Goal: Information Seeking & Learning: Learn about a topic

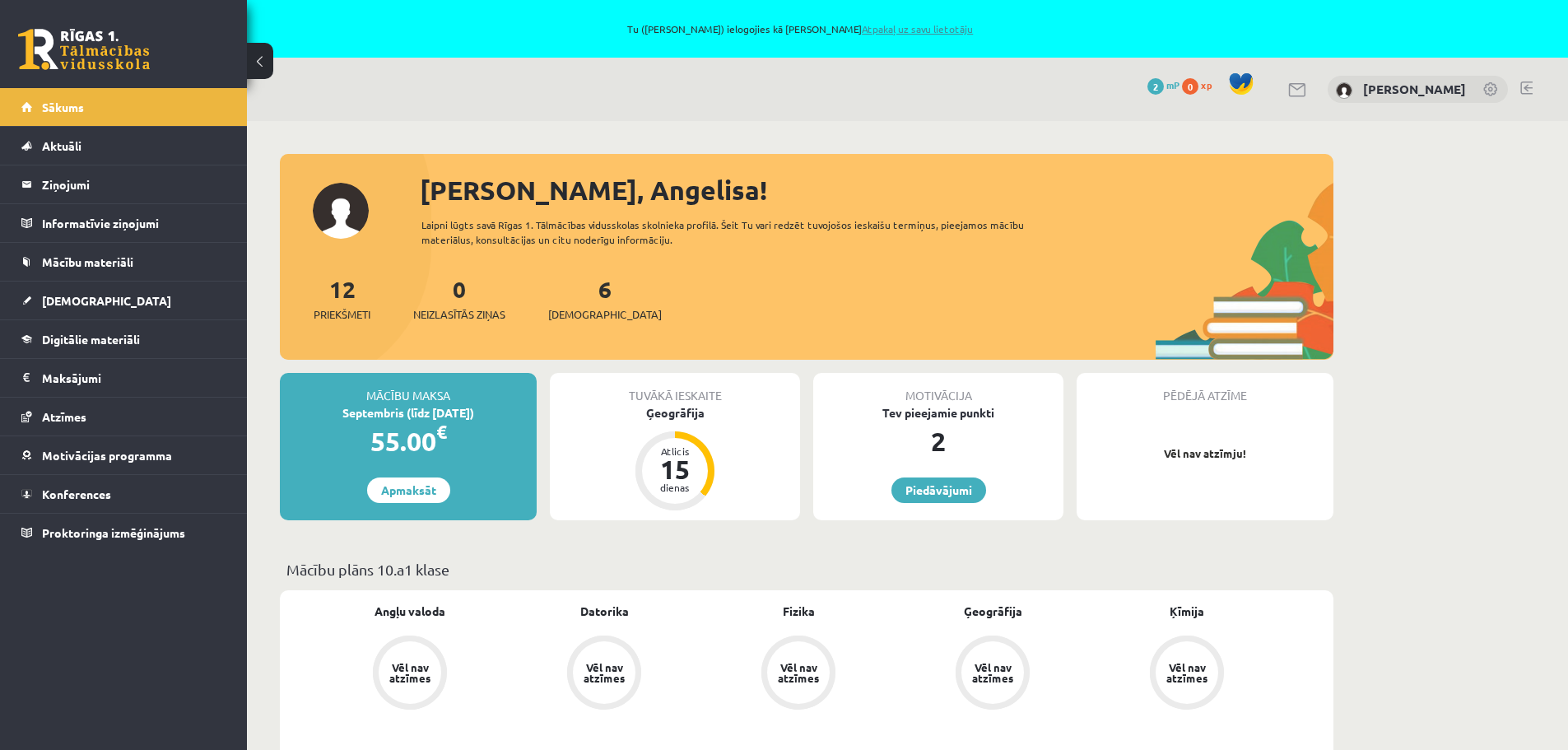
click at [919, 28] on link "Atpakaļ uz savu lietotāju" at bounding box center [918, 29] width 111 height 13
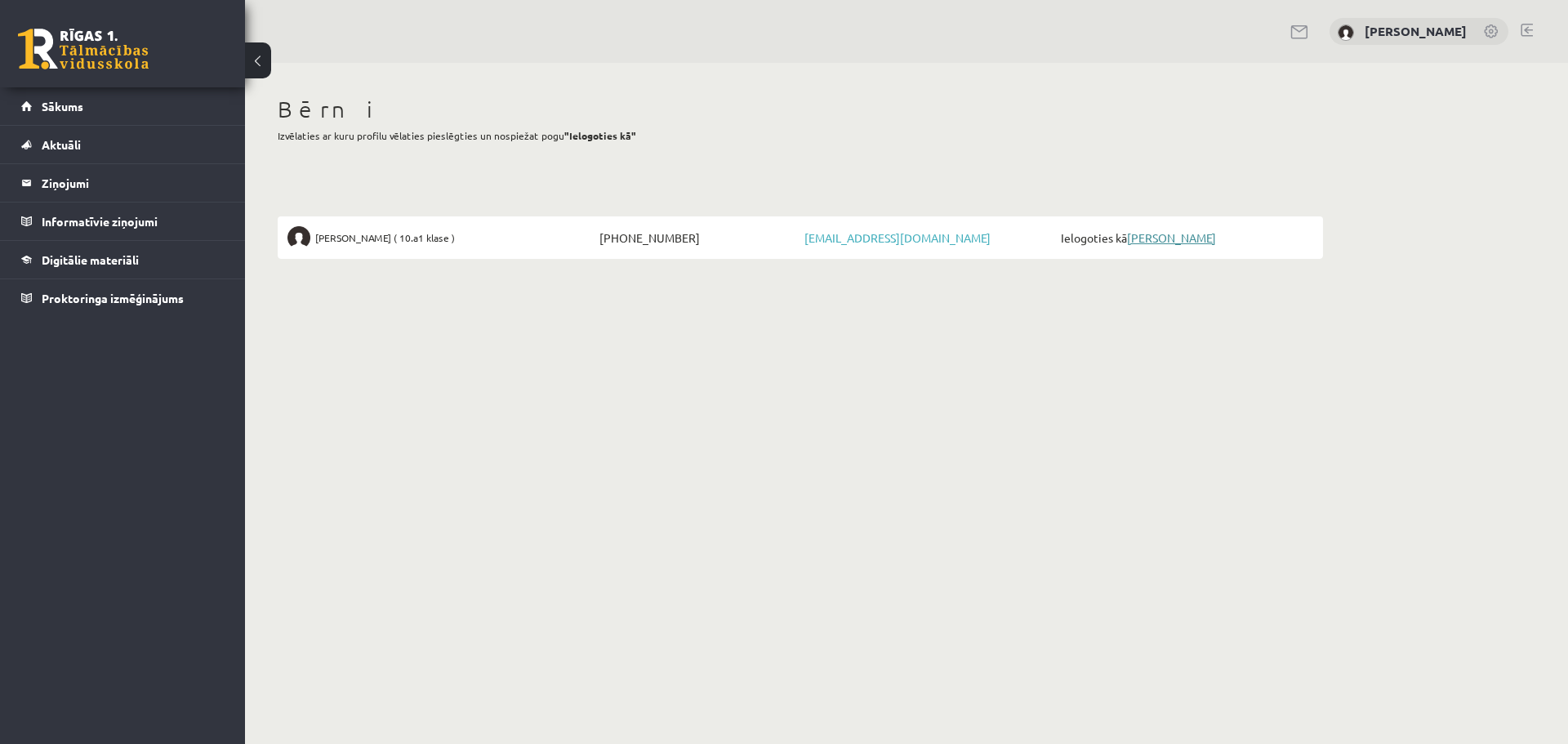
click at [1211, 241] on link "[PERSON_NAME]" at bounding box center [1172, 238] width 89 height 15
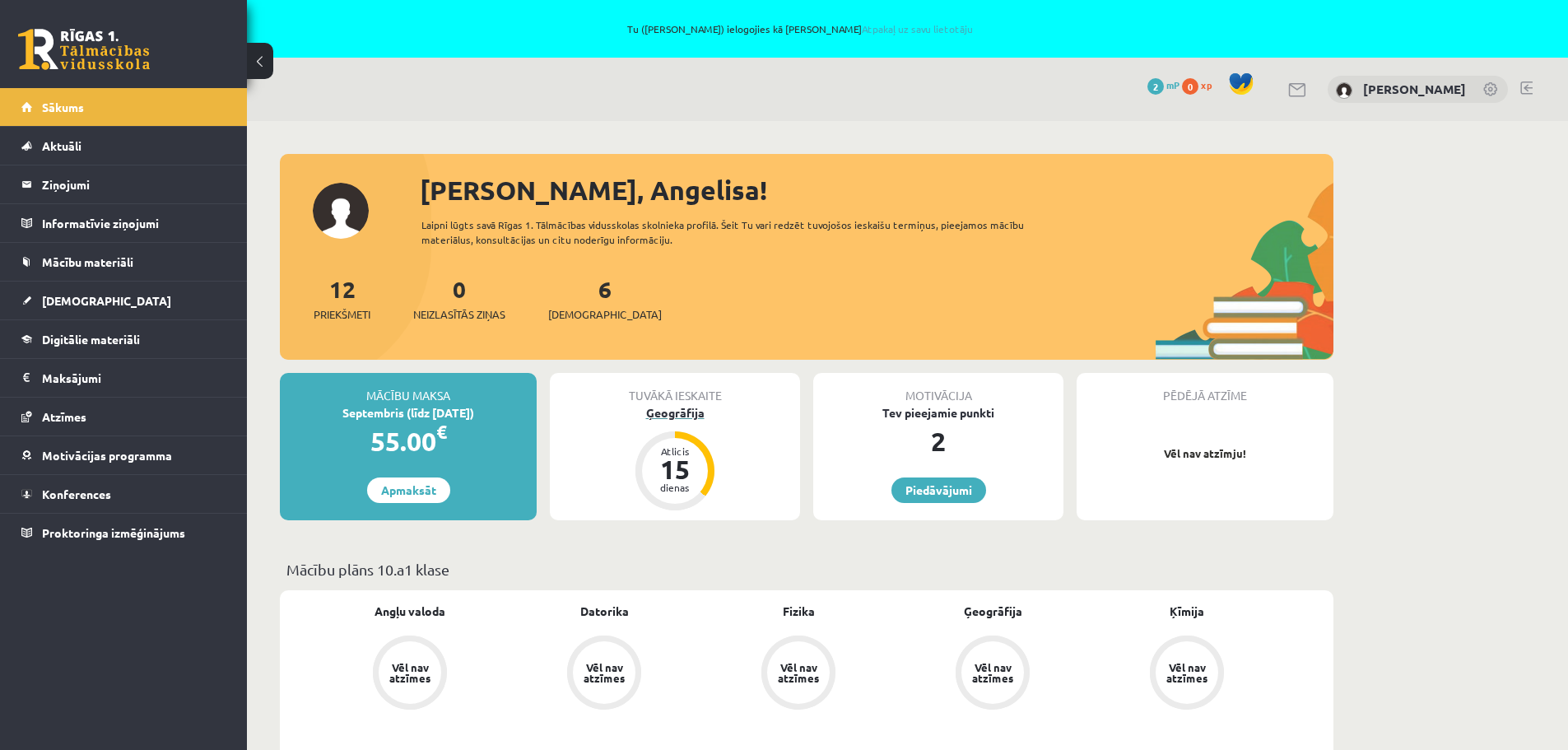
click at [670, 461] on div "15" at bounding box center [675, 469] width 49 height 26
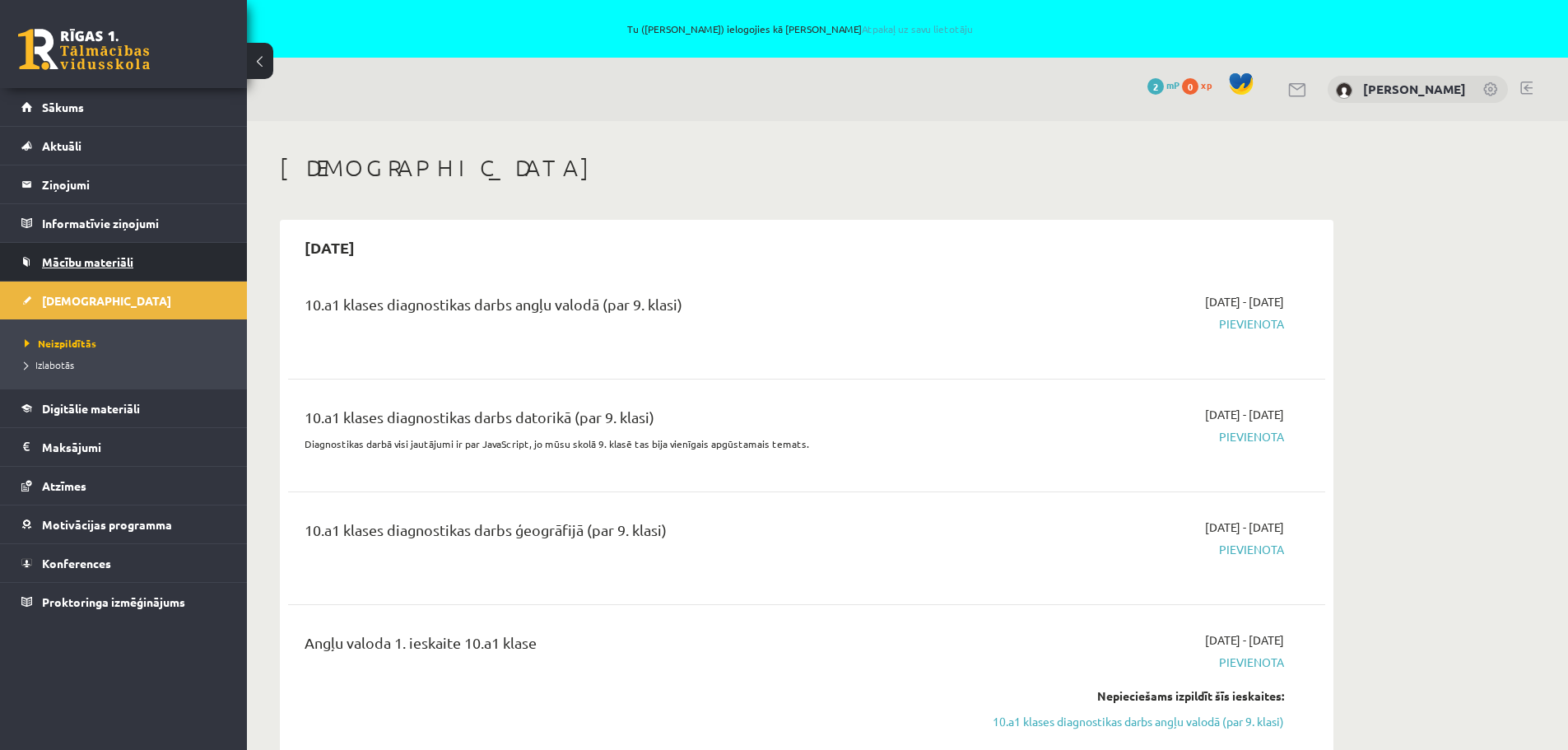
click at [99, 265] on span "Mācību materiāli" at bounding box center [87, 262] width 92 height 15
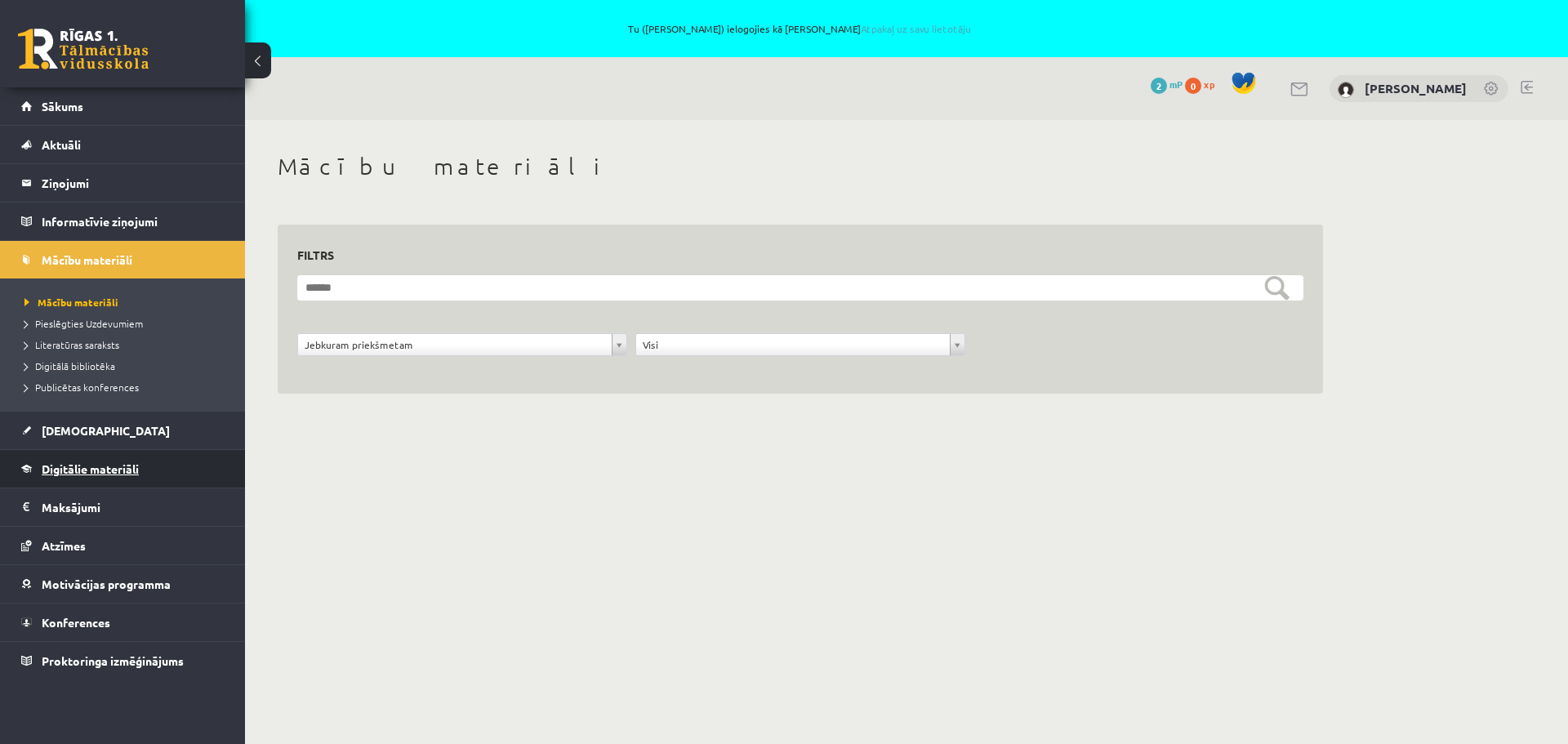
click at [116, 472] on span "Digitālie materiāli" at bounding box center [90, 469] width 97 height 15
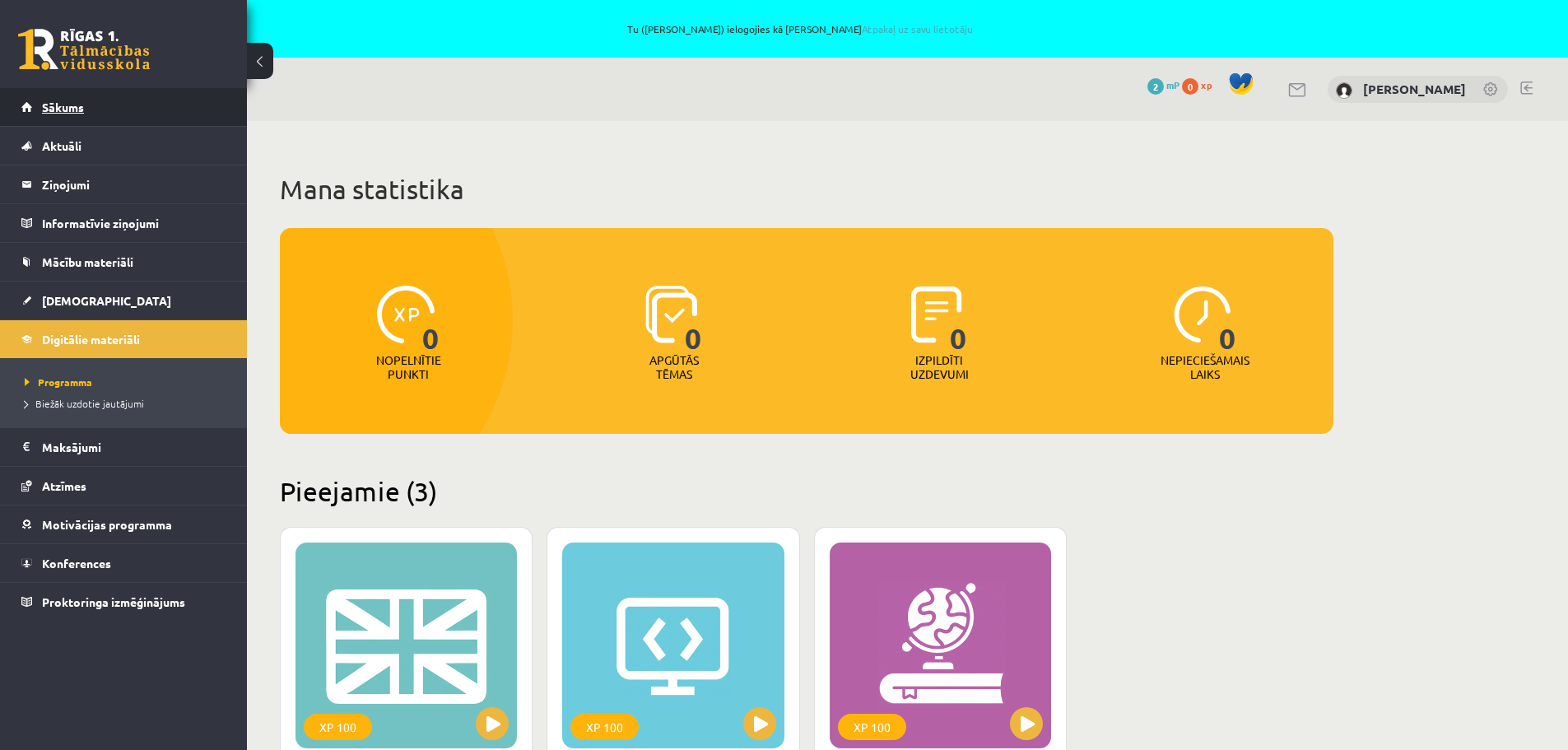
click at [71, 107] on span "Sākums" at bounding box center [62, 107] width 42 height 15
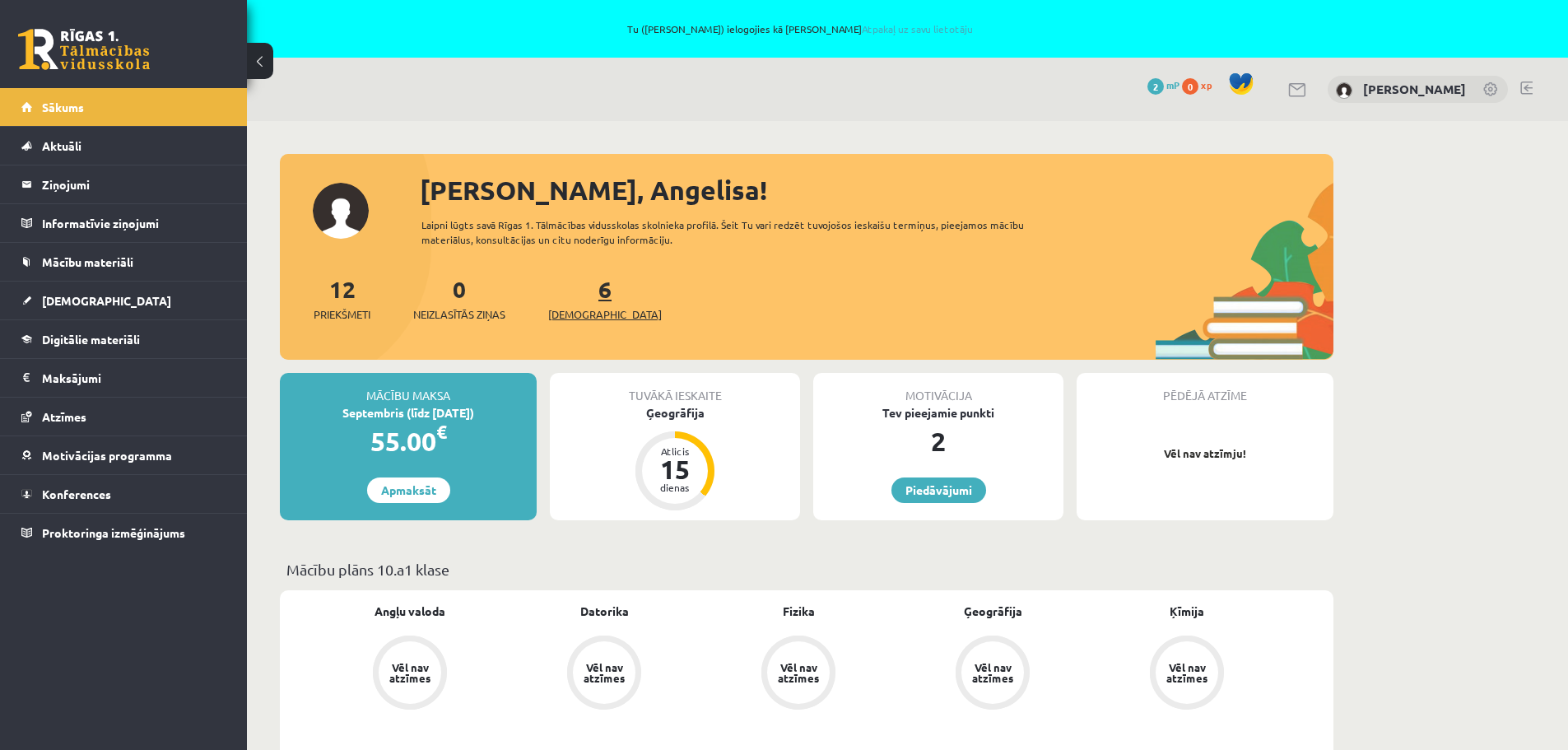
click at [580, 292] on link "6 Ieskaites" at bounding box center [605, 298] width 113 height 48
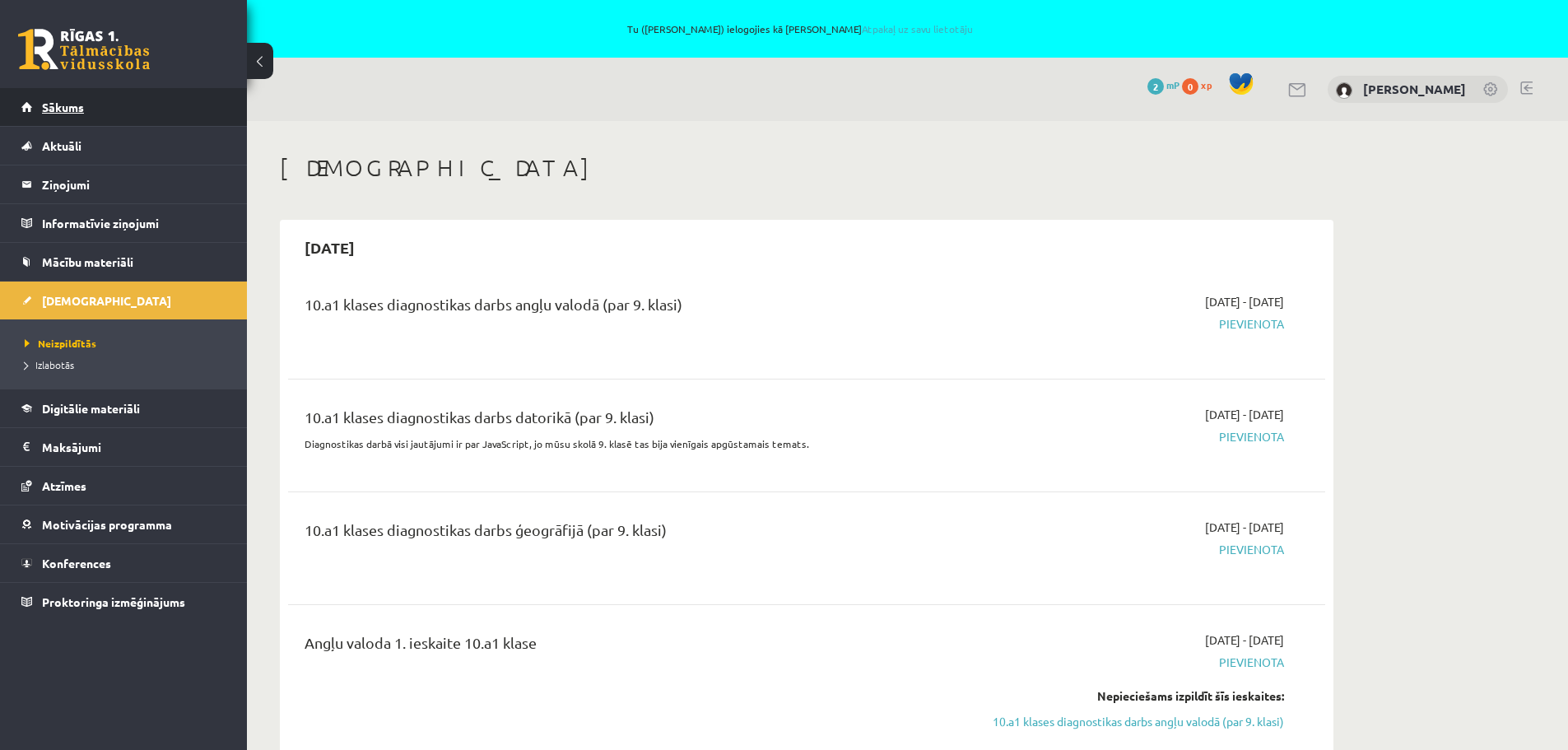
click at [72, 100] on span "Sākums" at bounding box center [62, 107] width 42 height 15
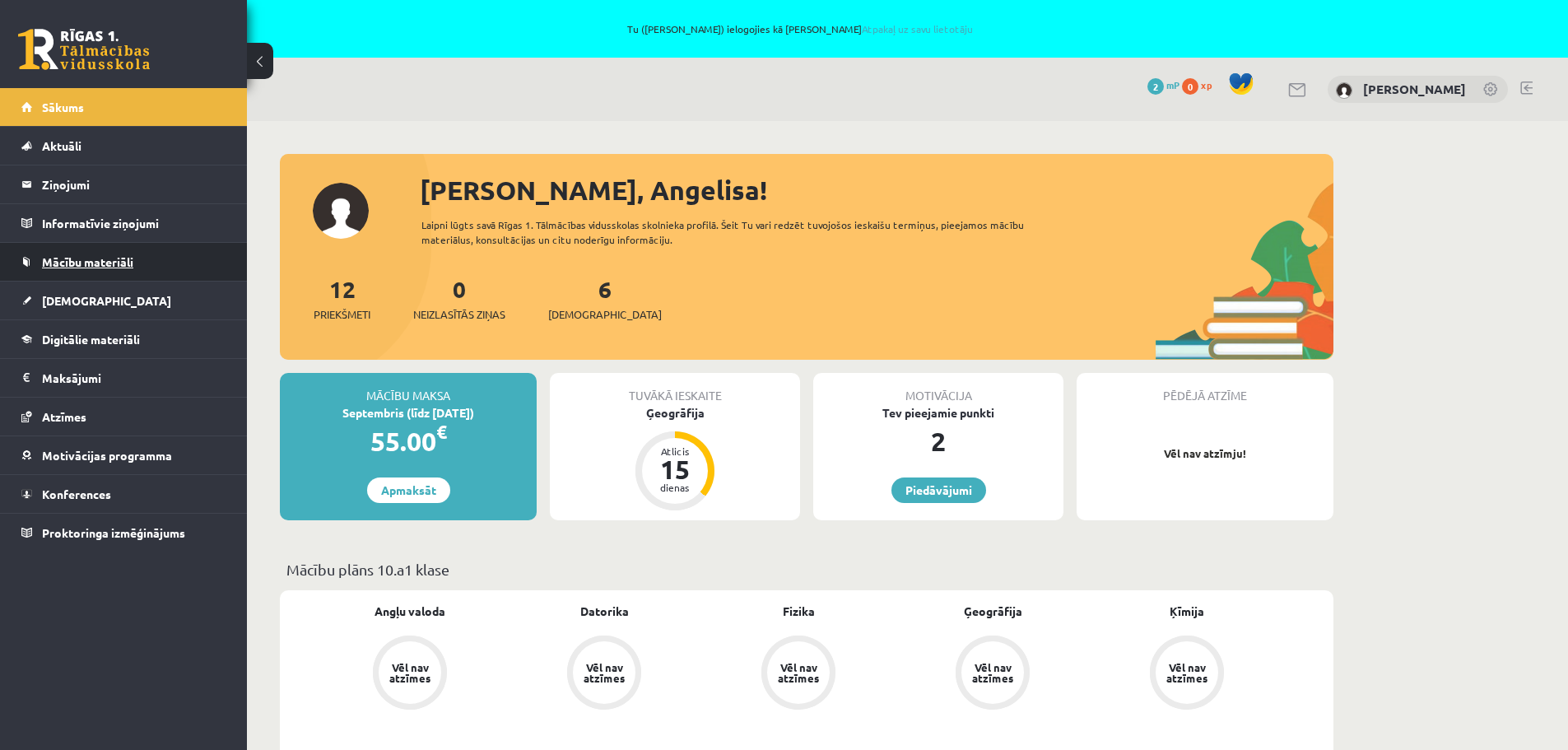
click at [122, 256] on span "Mācību materiāli" at bounding box center [87, 262] width 92 height 15
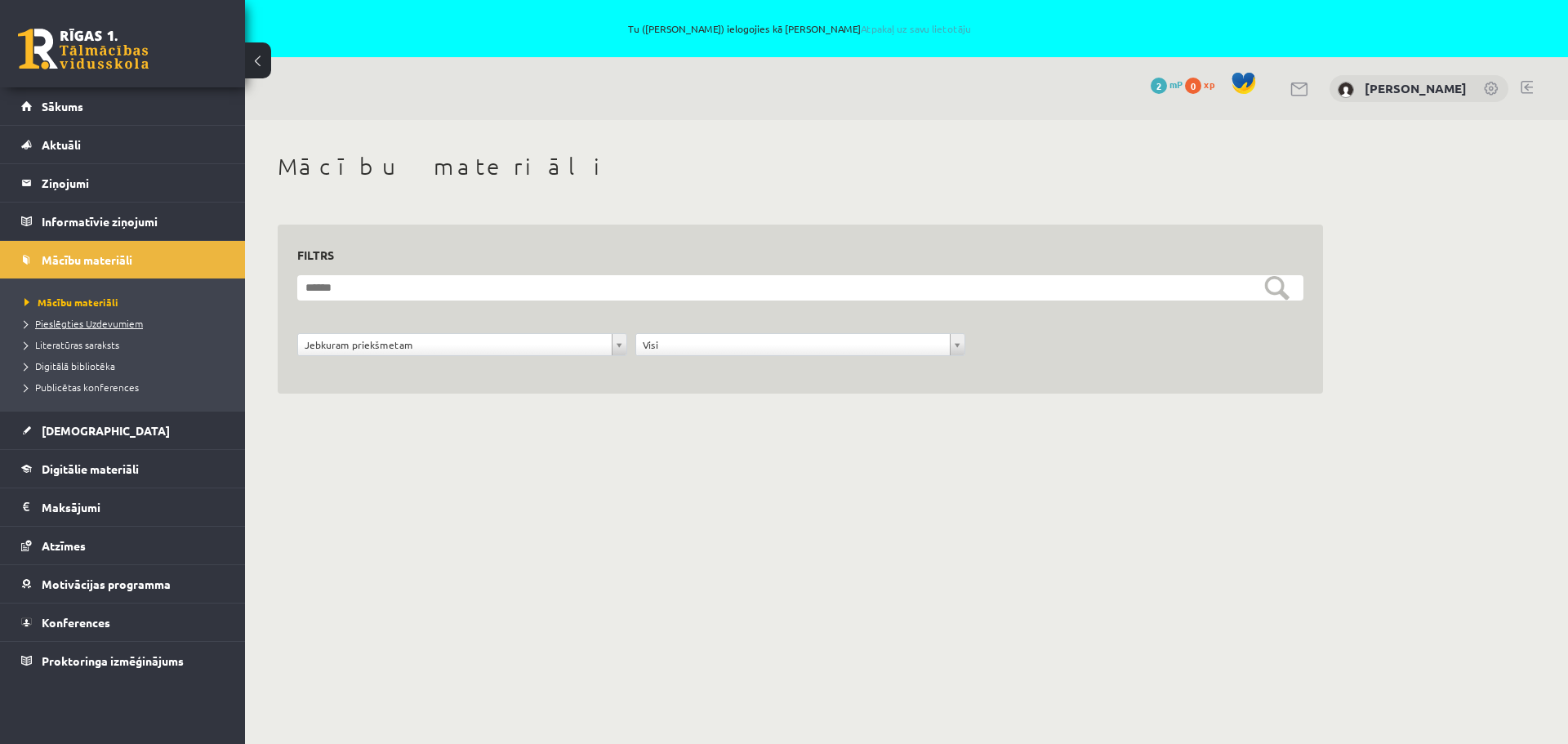
click at [24, 323] on span "Pieslēgties Uzdevumiem" at bounding box center [83, 323] width 118 height 13
click at [82, 425] on span "[DEMOGRAPHIC_DATA]" at bounding box center [105, 430] width 128 height 15
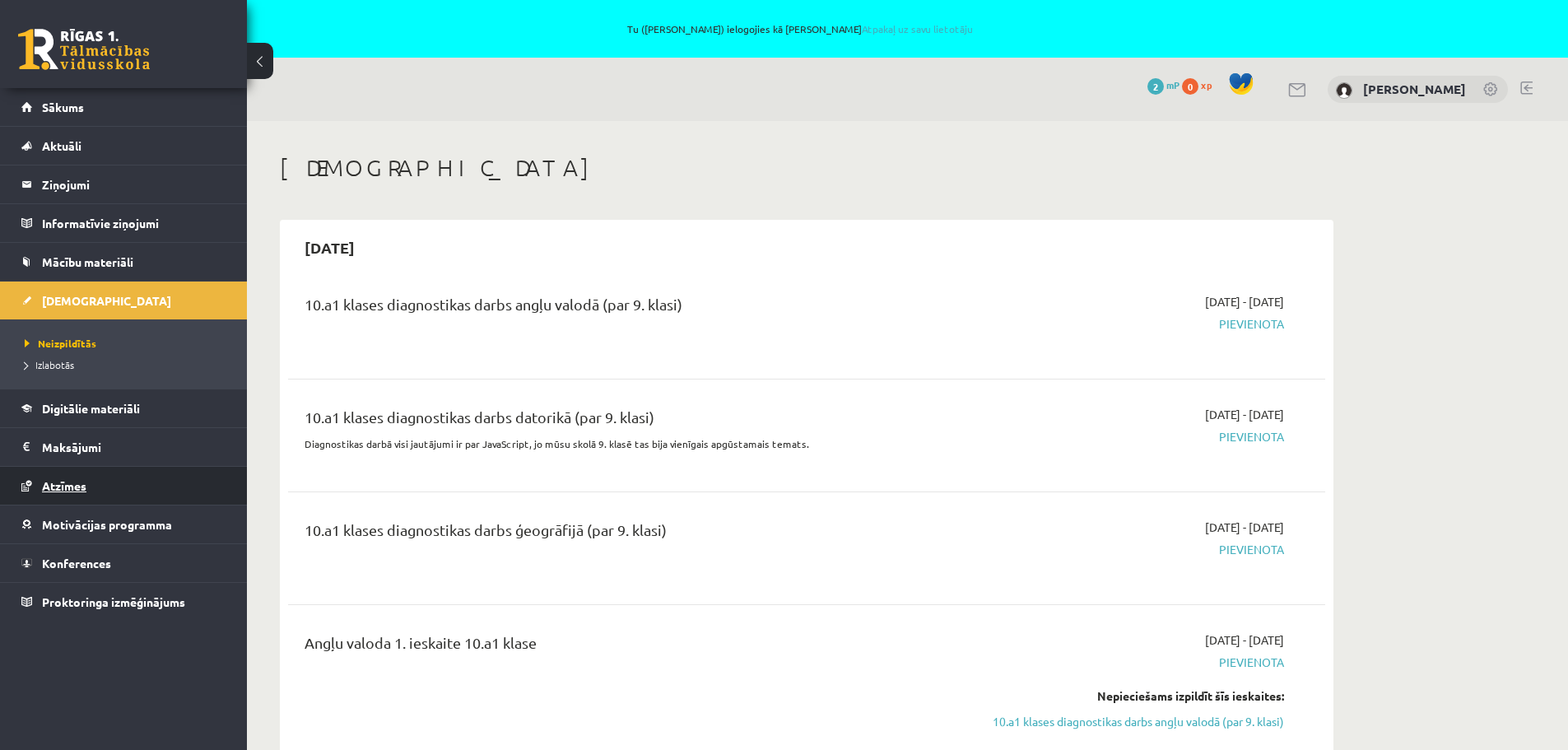
click at [100, 485] on link "Atzīmes" at bounding box center [124, 486] width 205 height 38
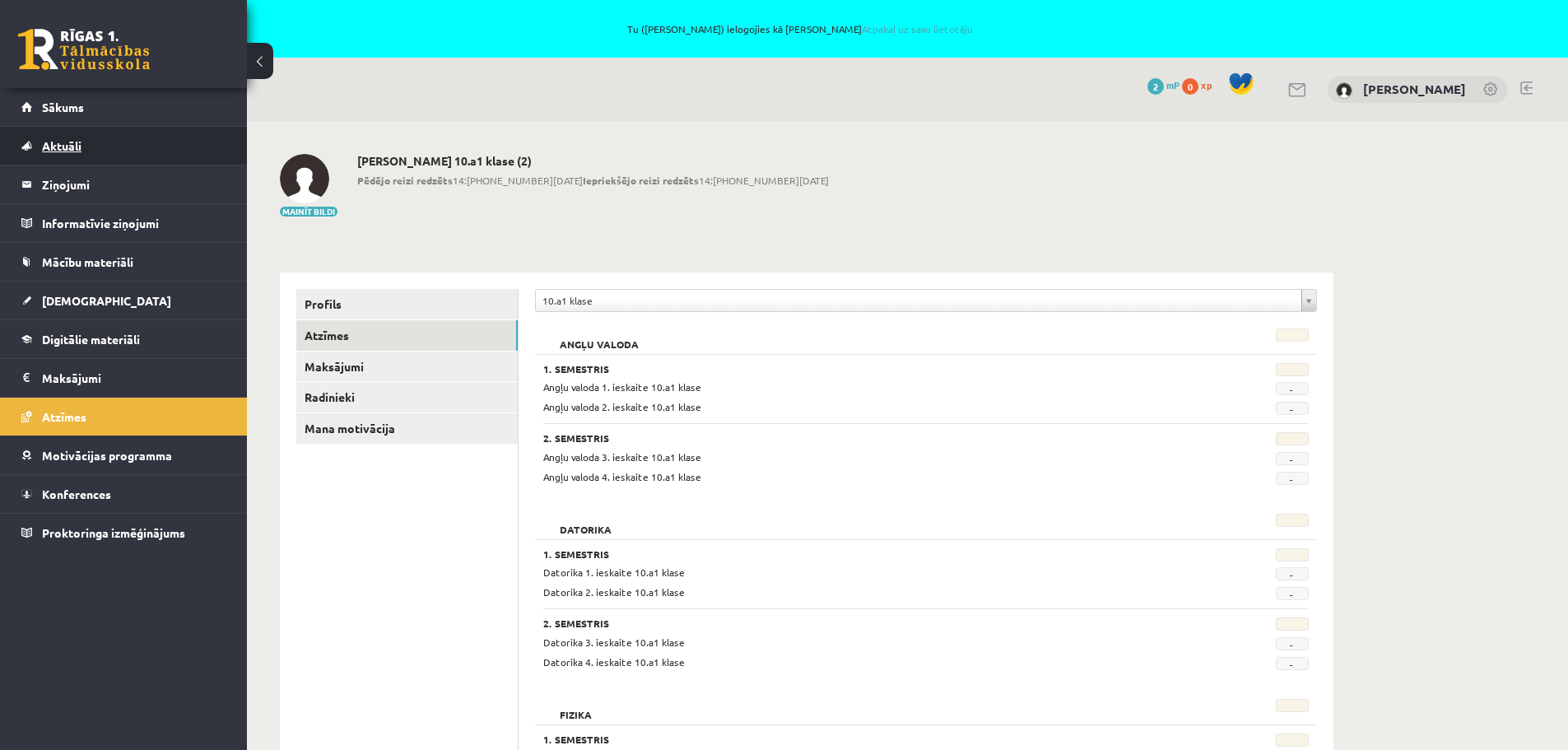
click at [99, 150] on link "Aktuāli" at bounding box center [124, 145] width 205 height 38
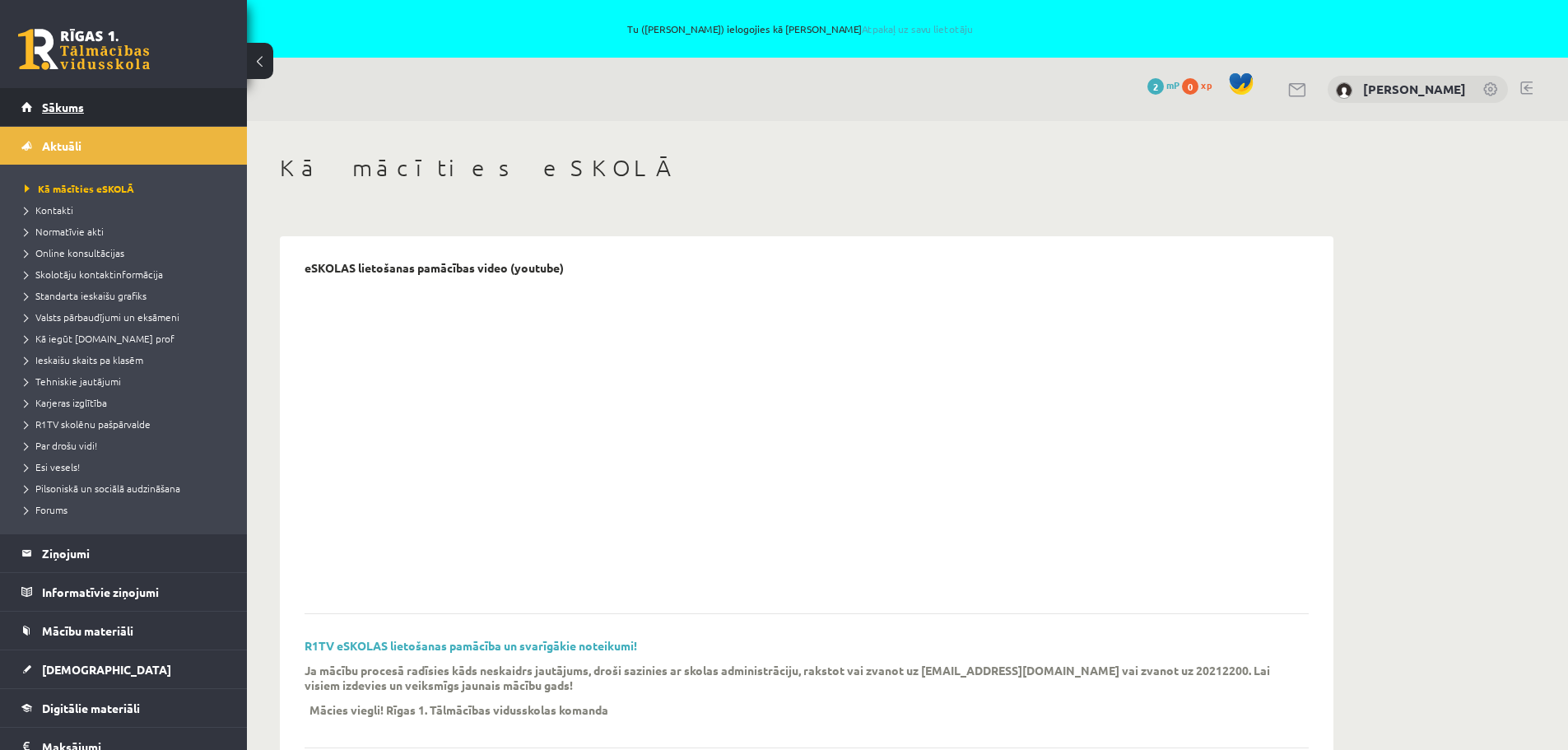
click at [74, 97] on link "Sākums" at bounding box center [124, 107] width 205 height 38
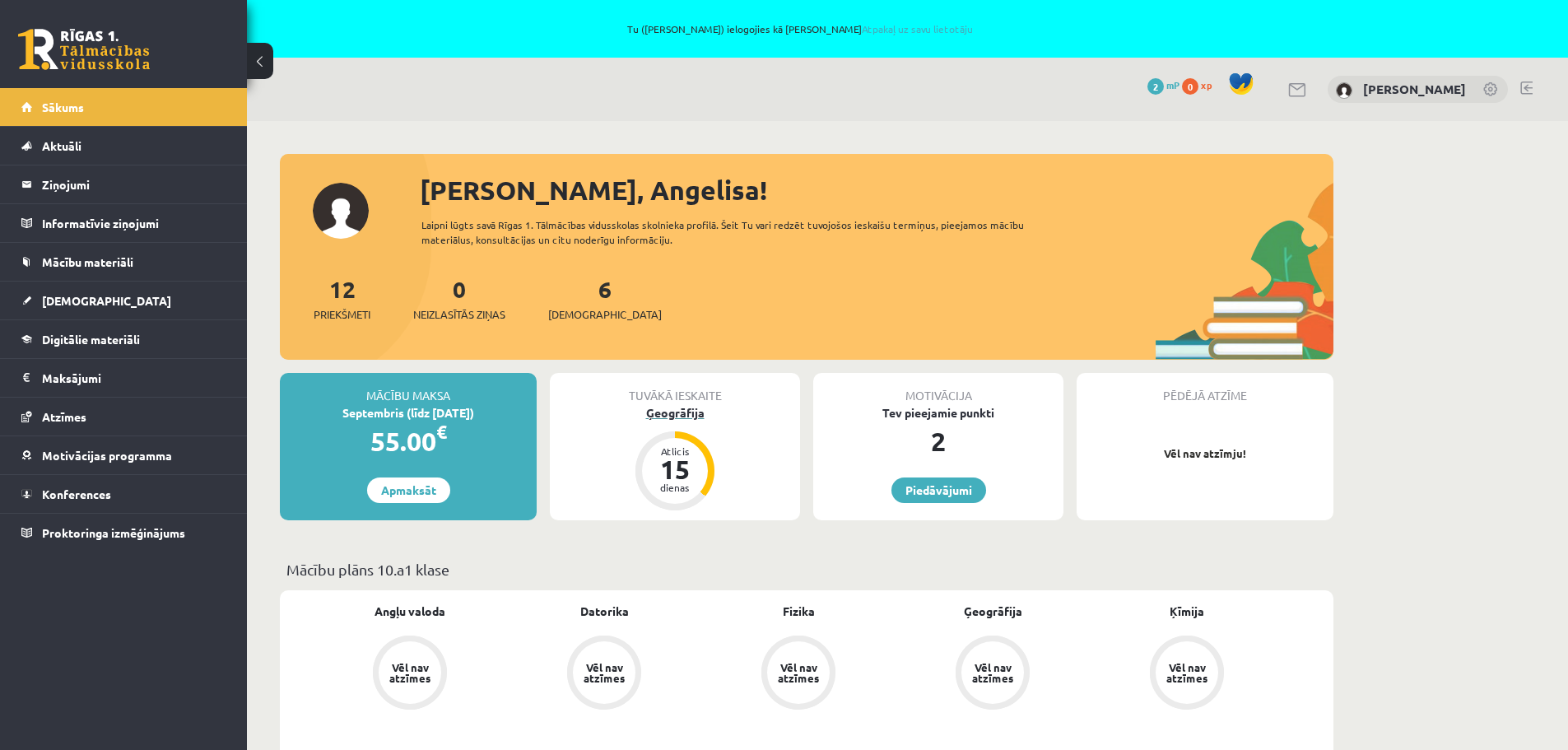
click at [651, 465] on div "15" at bounding box center [675, 469] width 49 height 26
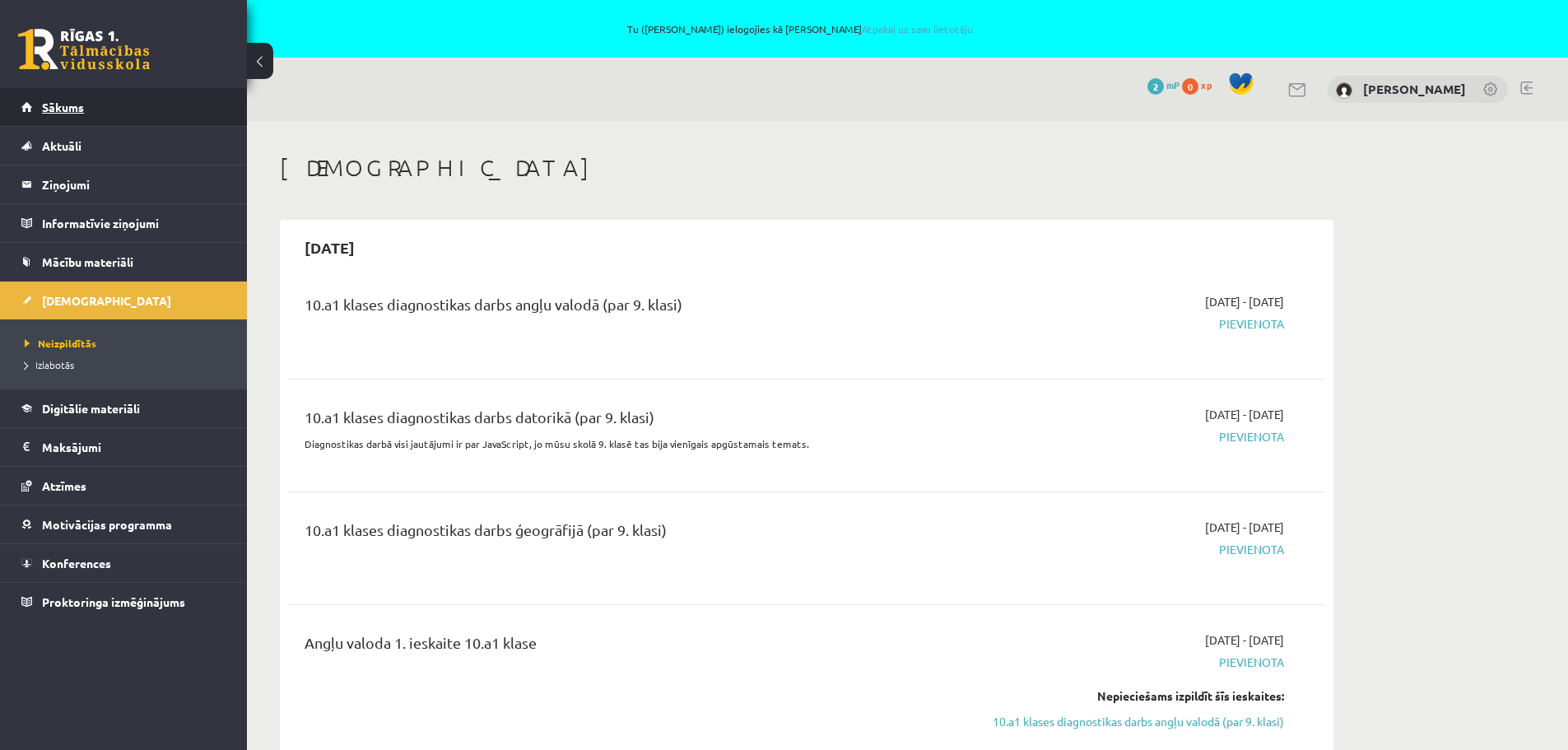
click at [105, 110] on link "Sākums" at bounding box center [124, 107] width 205 height 38
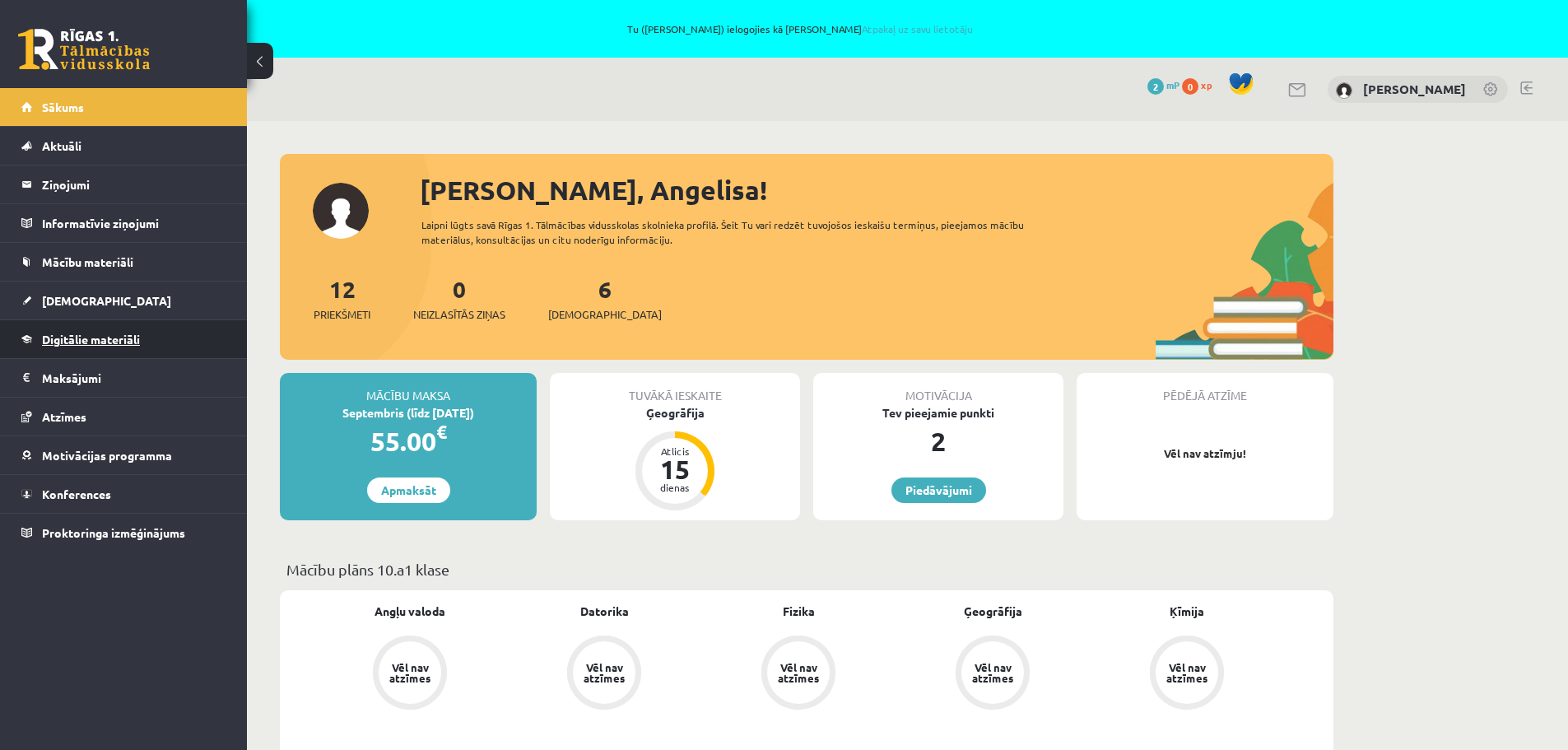
click at [122, 347] on link "Digitālie materiāli" at bounding box center [124, 339] width 205 height 38
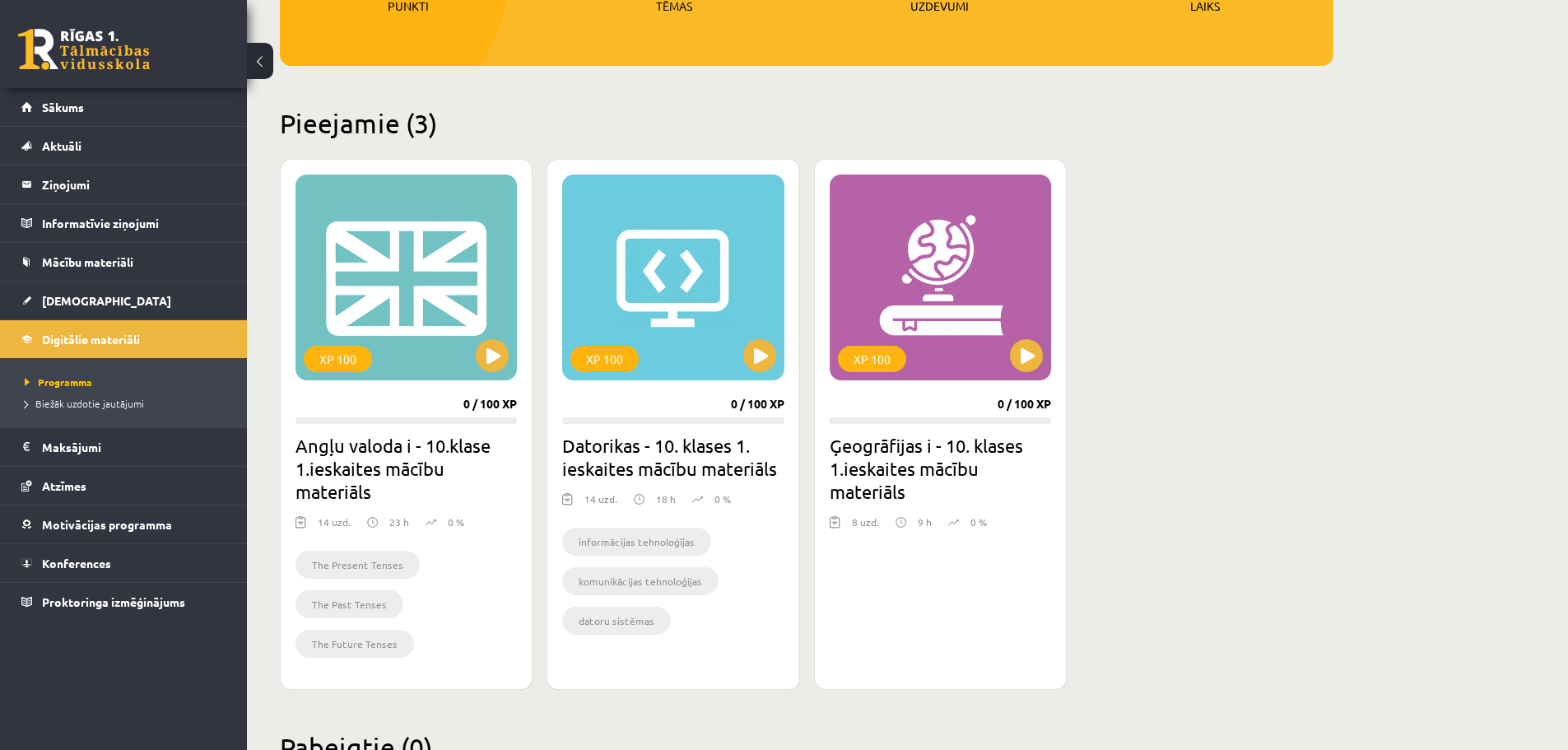
scroll to position [330, 0]
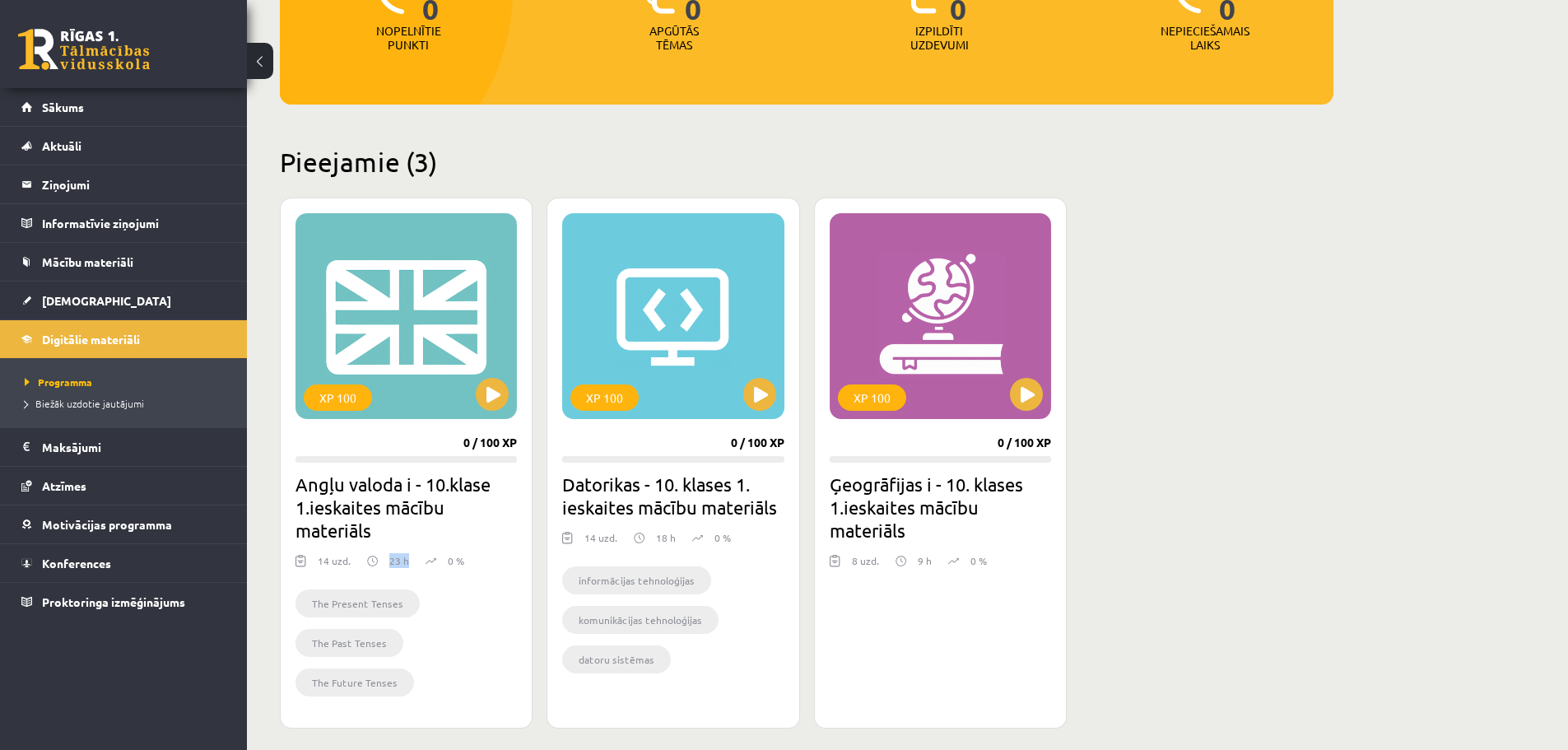
drag, startPoint x: 388, startPoint y: 559, endPoint x: 406, endPoint y: 559, distance: 18.0
click at [406, 559] on div "23 h" at bounding box center [388, 566] width 42 height 25
click at [372, 560] on img at bounding box center [372, 561] width 10 height 16
click at [383, 561] on div "23 h" at bounding box center [388, 566] width 42 height 25
drag, startPoint x: 406, startPoint y: 564, endPoint x: 413, endPoint y: 554, distance: 12.2
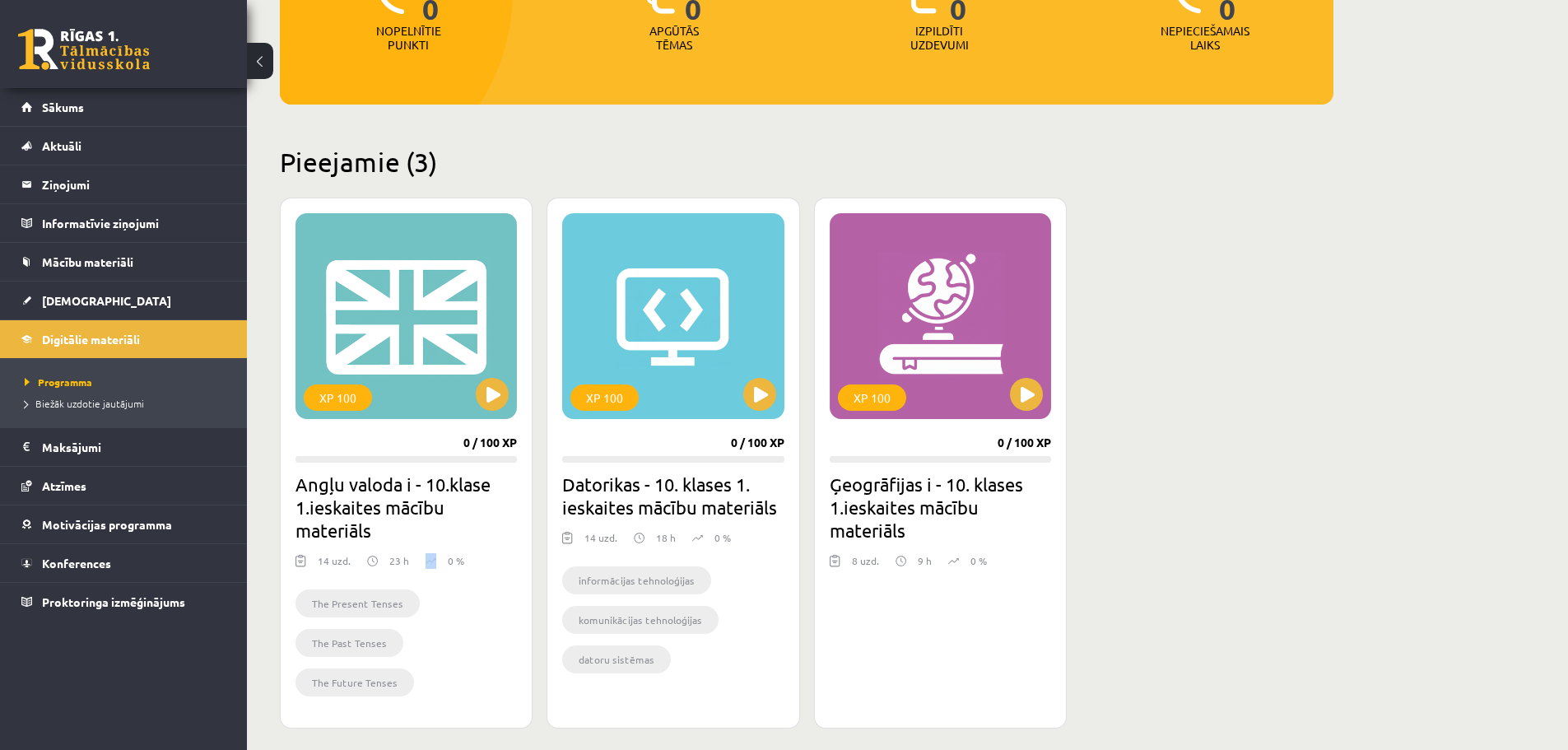
click at [414, 553] on div "XP 100 0 / 100 XP Angļu valoda i - 10.klase 1.ieskaites mācību materiāls 14 uzd…" at bounding box center [406, 463] width 253 height 531
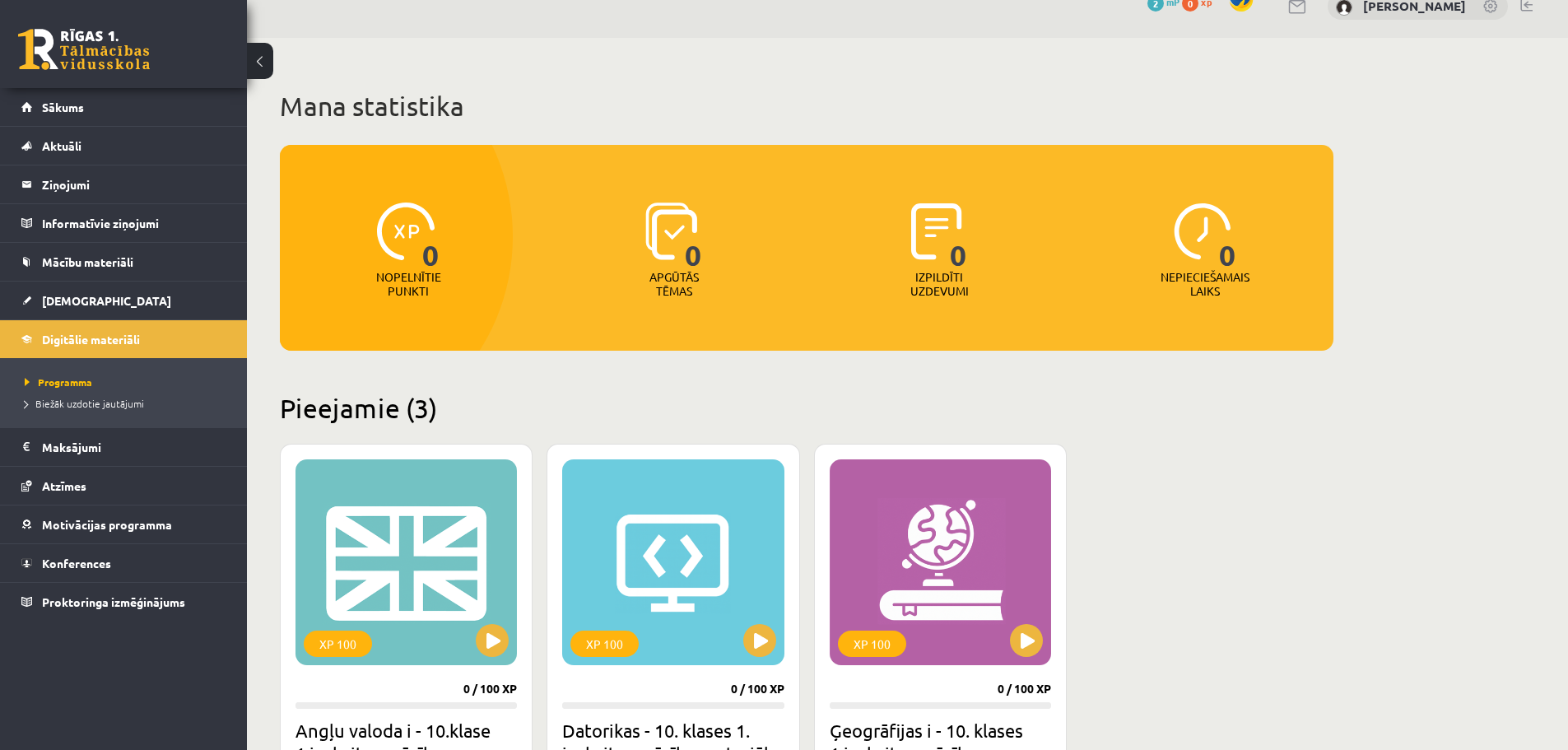
scroll to position [82, 0]
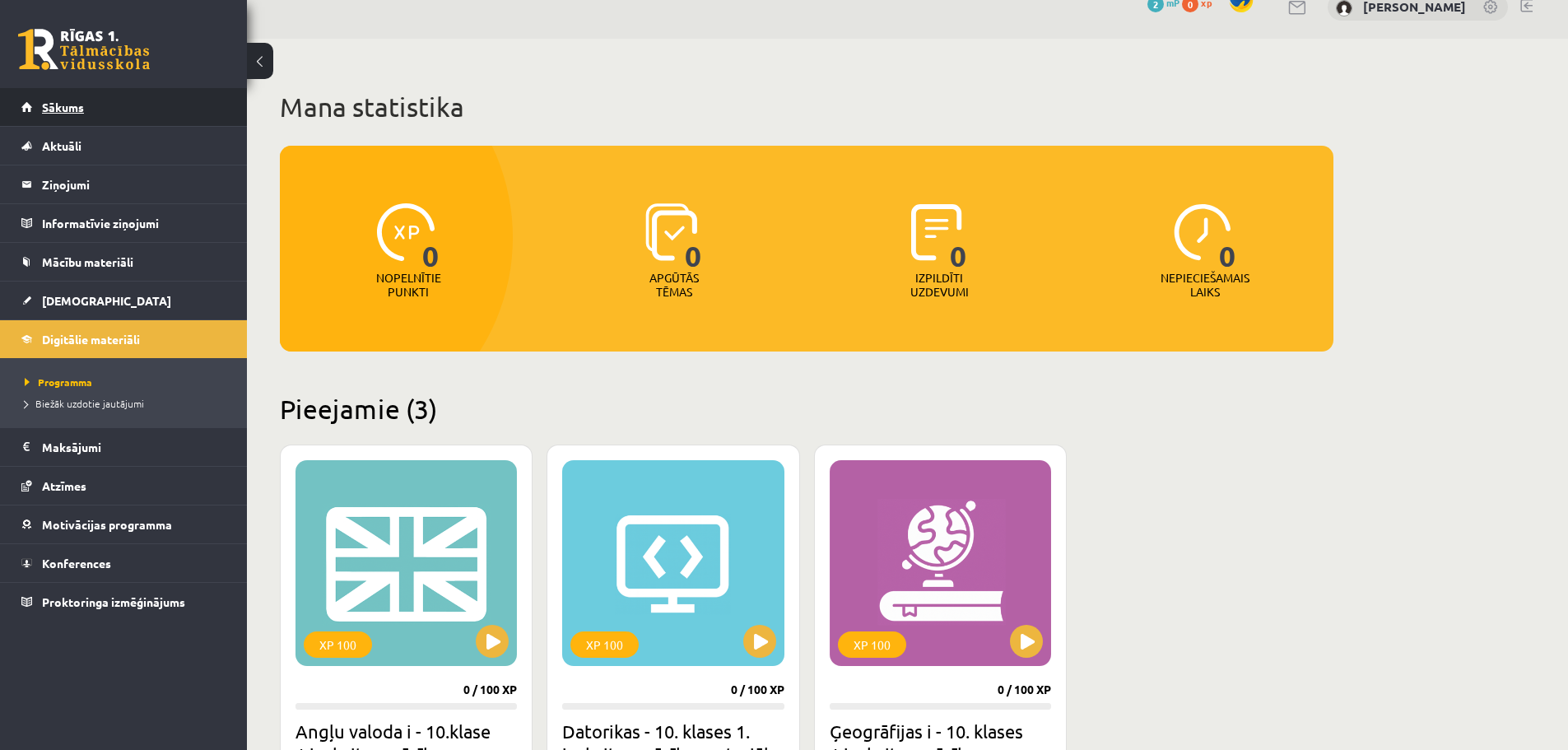
click at [57, 109] on span "Sākums" at bounding box center [62, 107] width 42 height 15
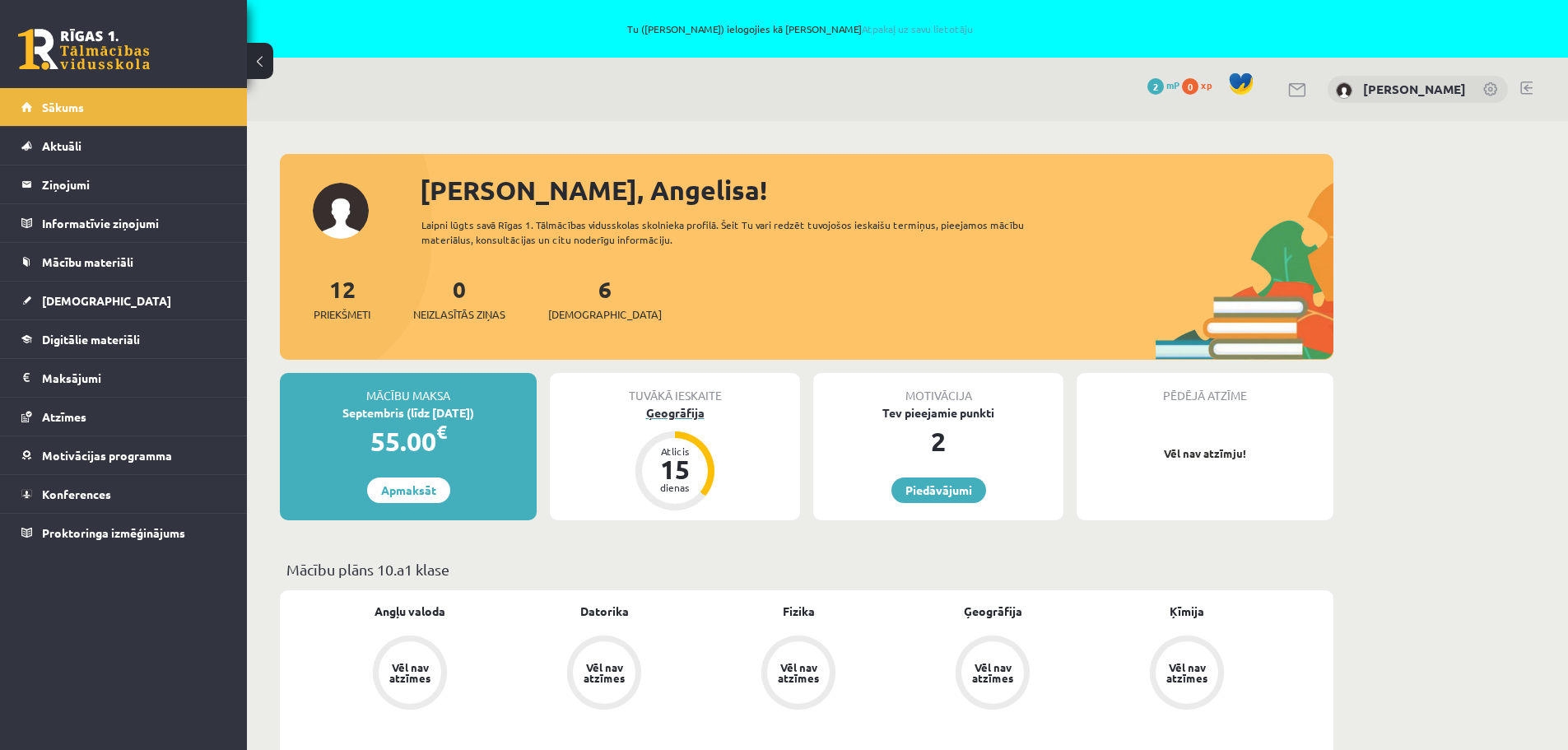
click at [665, 452] on div "Atlicis" at bounding box center [675, 451] width 49 height 9
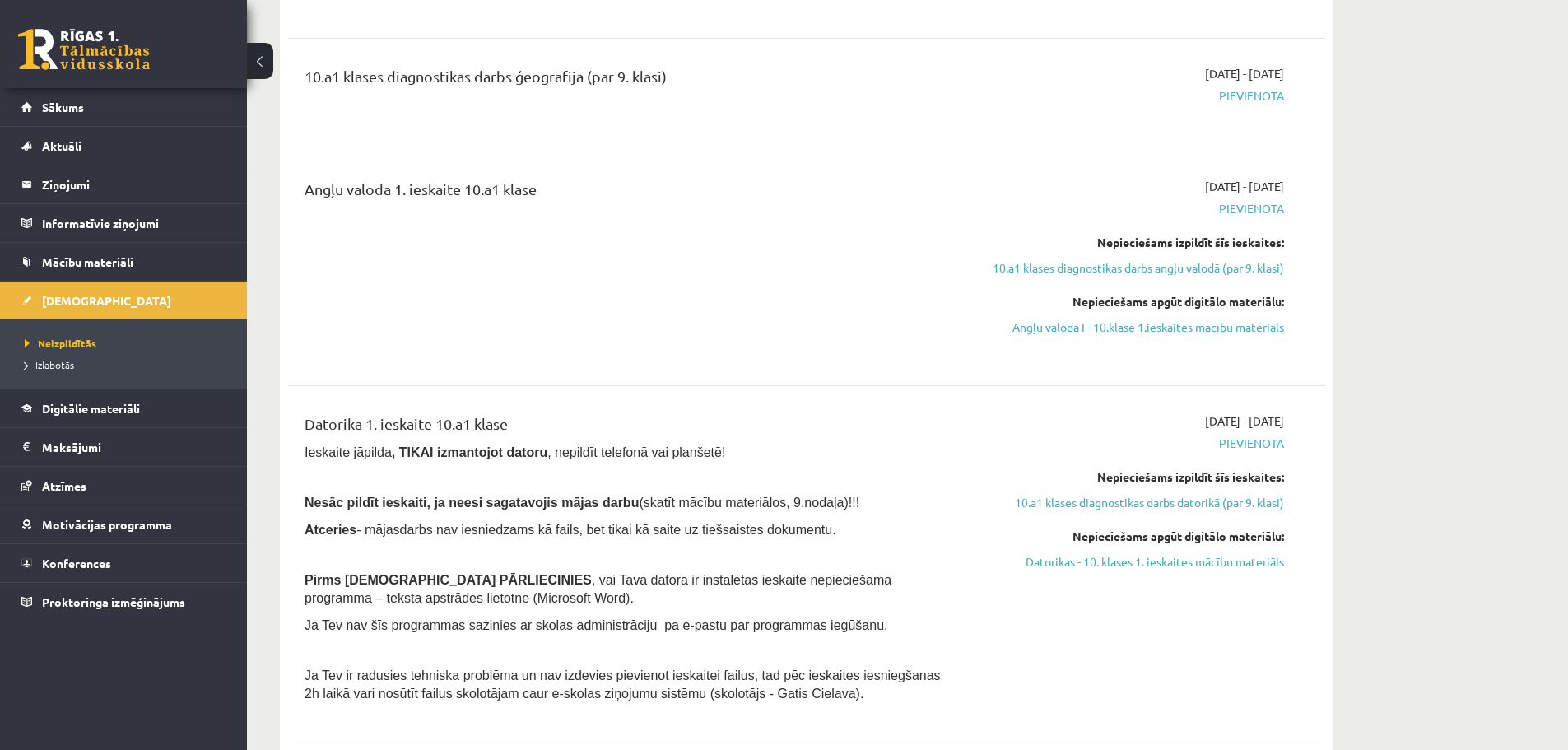
scroll to position [494, 0]
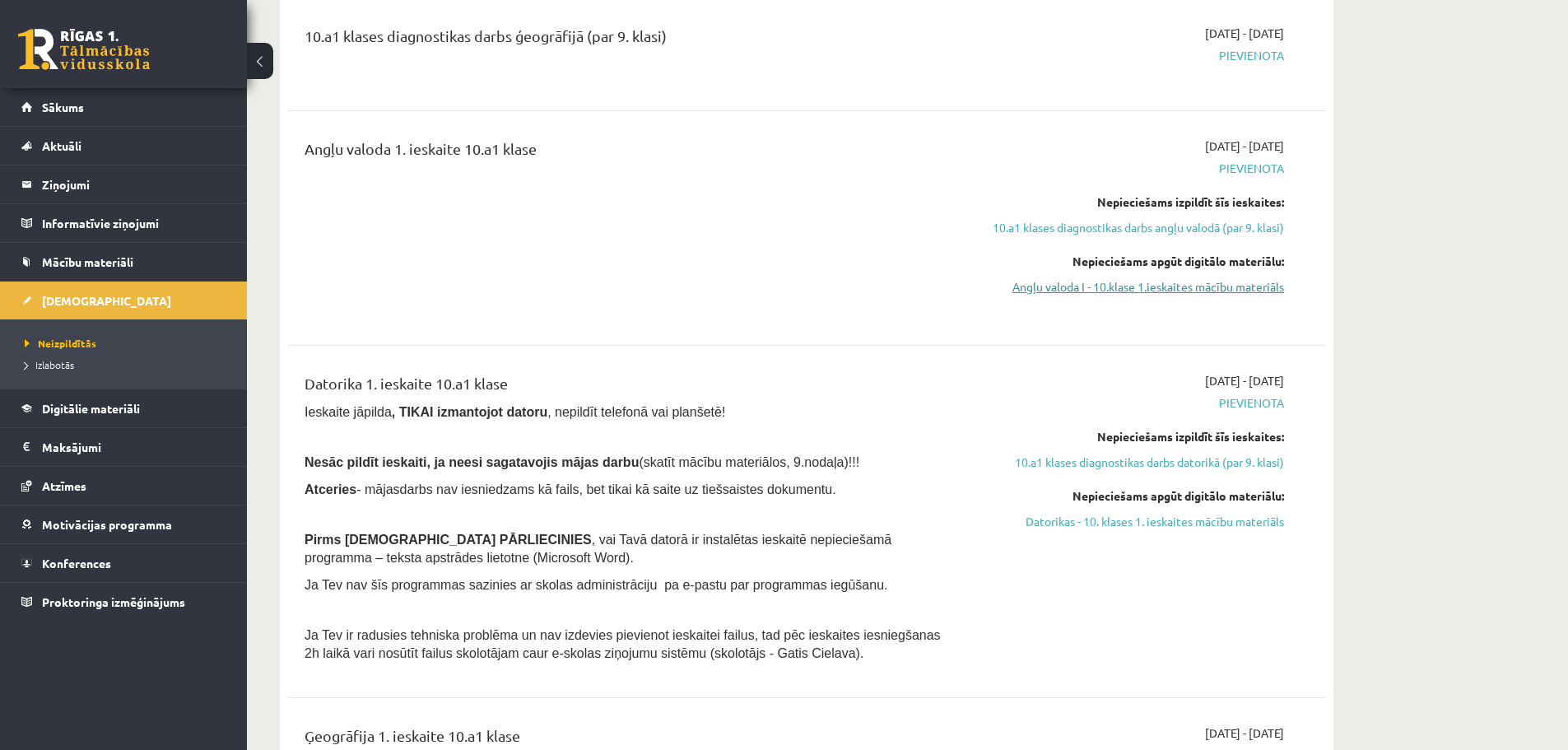
click at [1183, 290] on link "Angļu valoda I - 10.klase 1.ieskaites mācību materiāls" at bounding box center [1129, 287] width 311 height 17
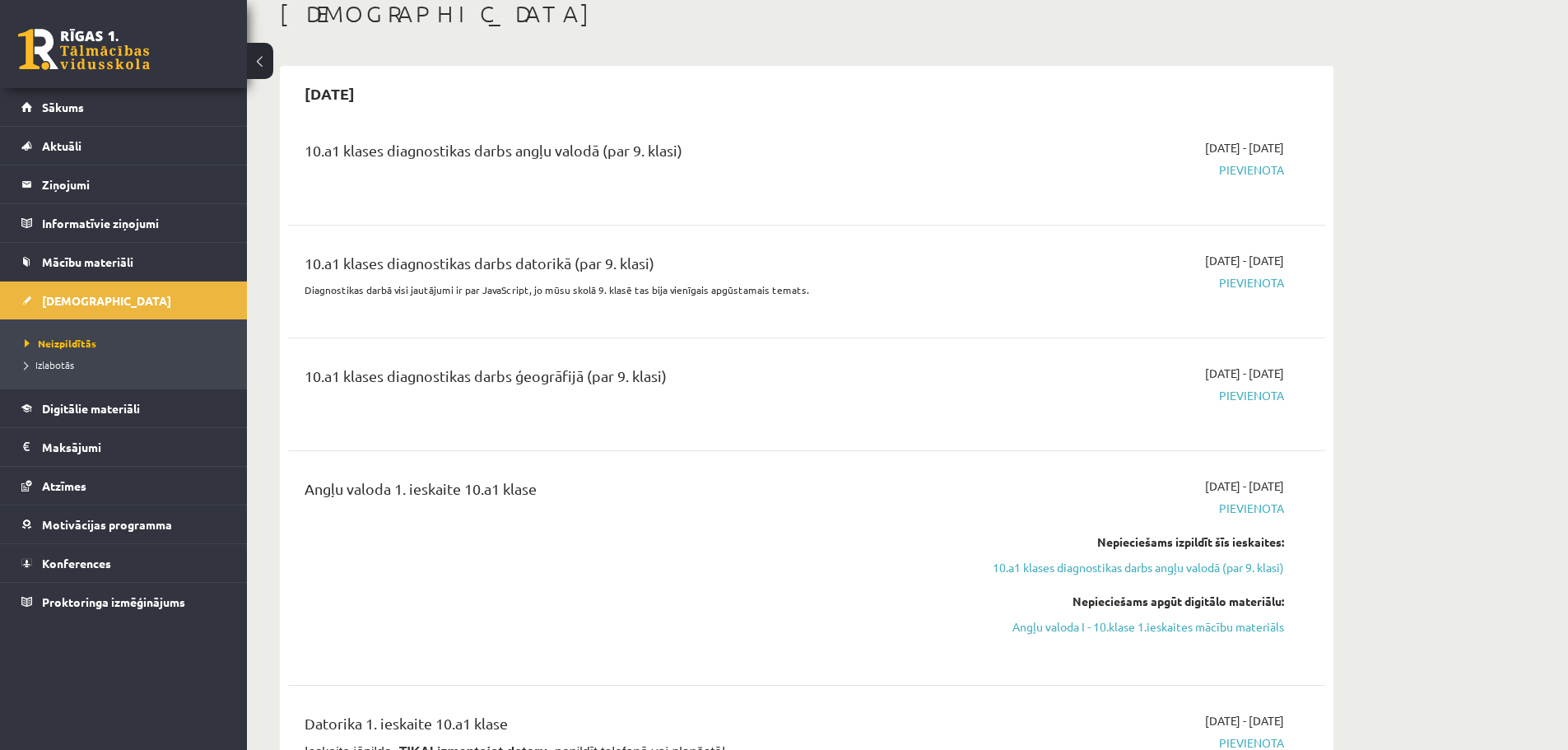
scroll to position [0, 0]
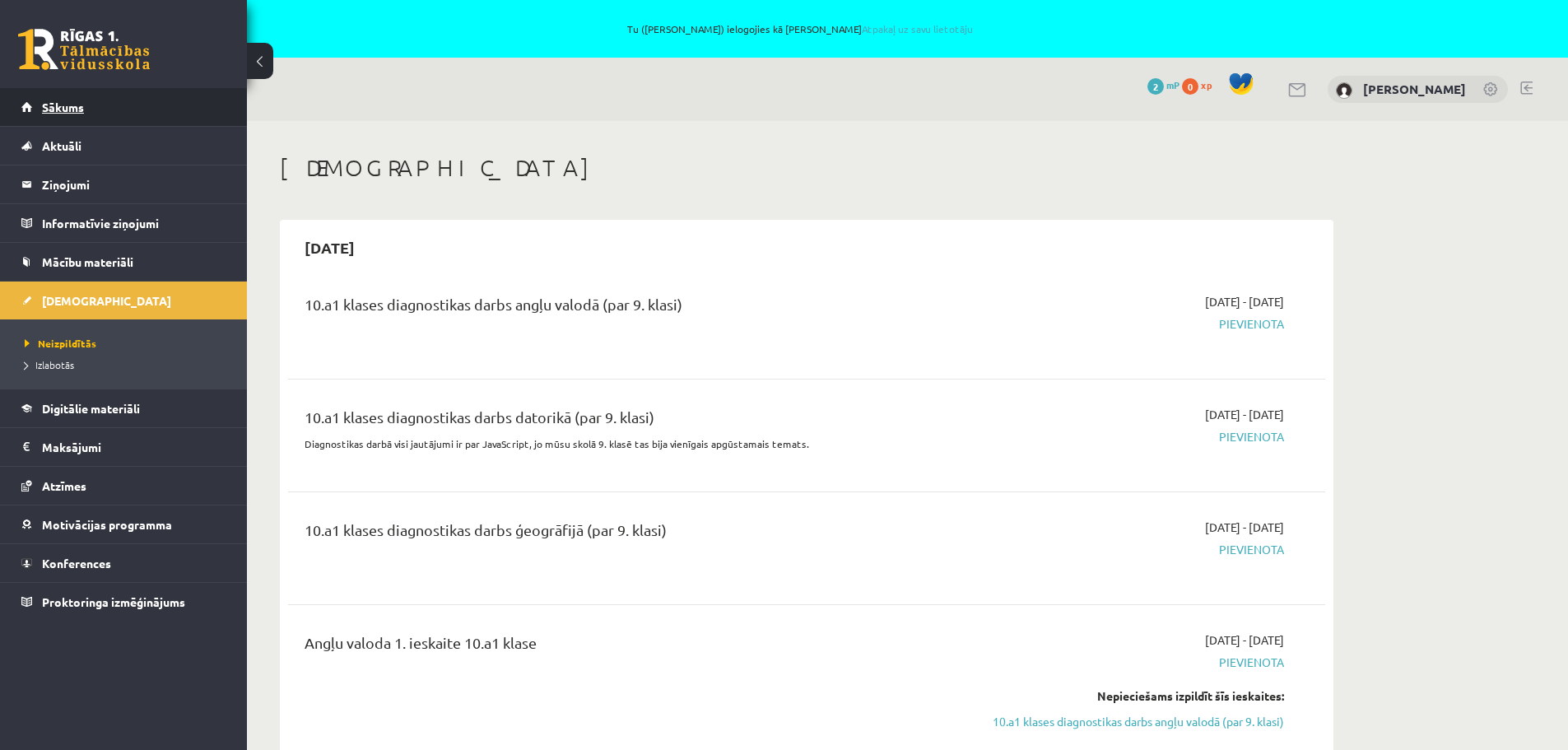
click at [67, 106] on span "Sākums" at bounding box center [62, 107] width 42 height 15
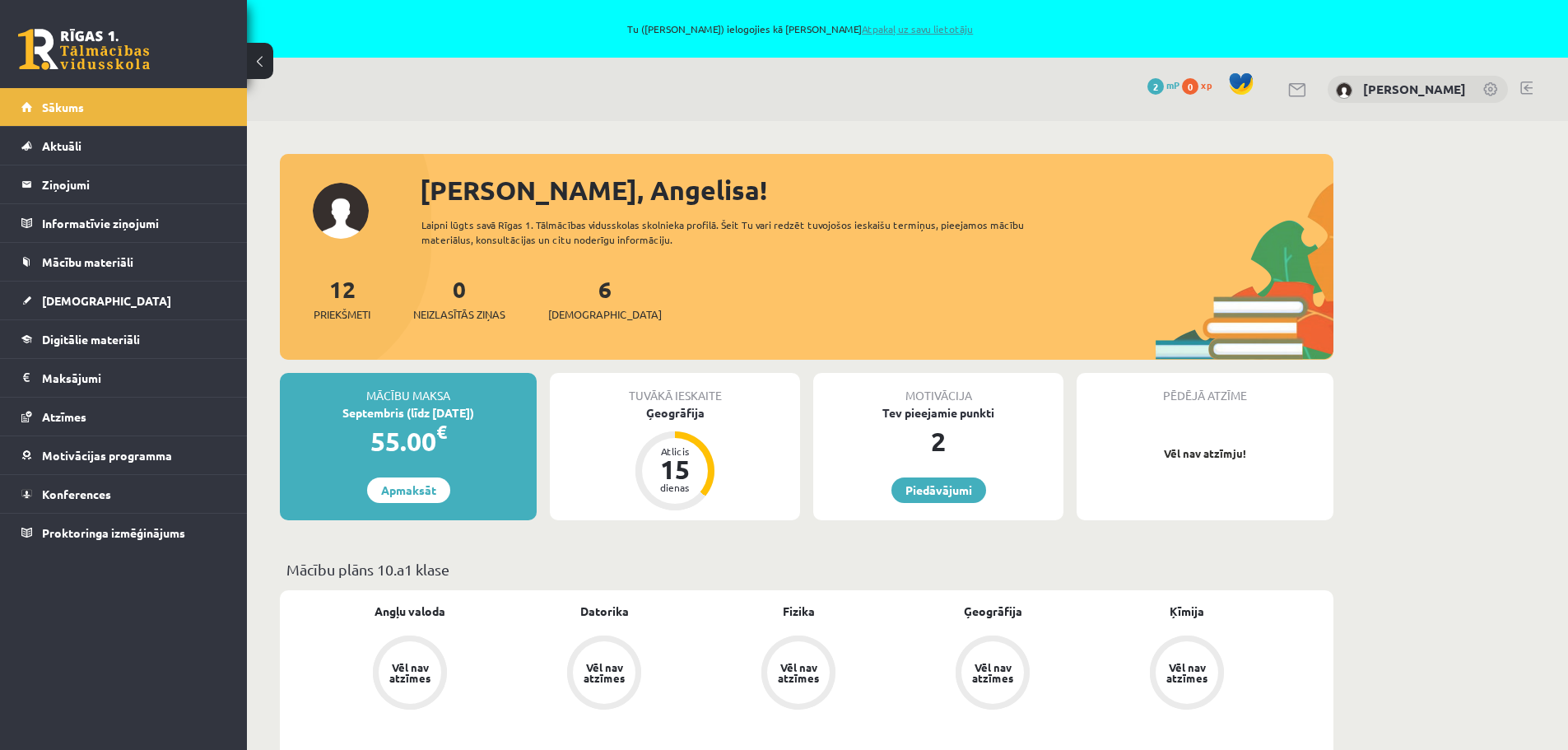
click at [942, 28] on link "Atpakaļ uz savu lietotāju" at bounding box center [918, 29] width 111 height 13
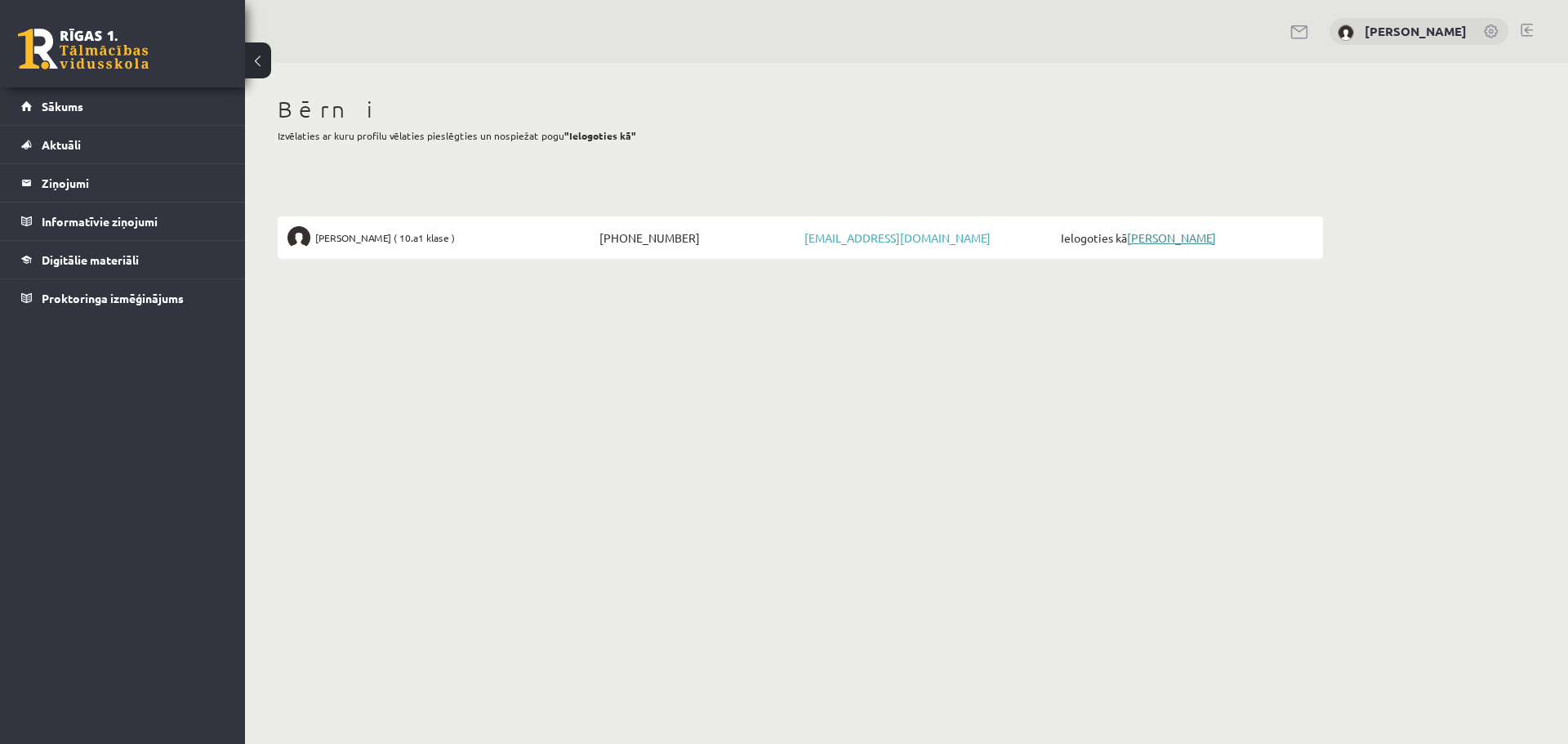
click at [1167, 238] on link "[PERSON_NAME]" at bounding box center [1172, 238] width 89 height 15
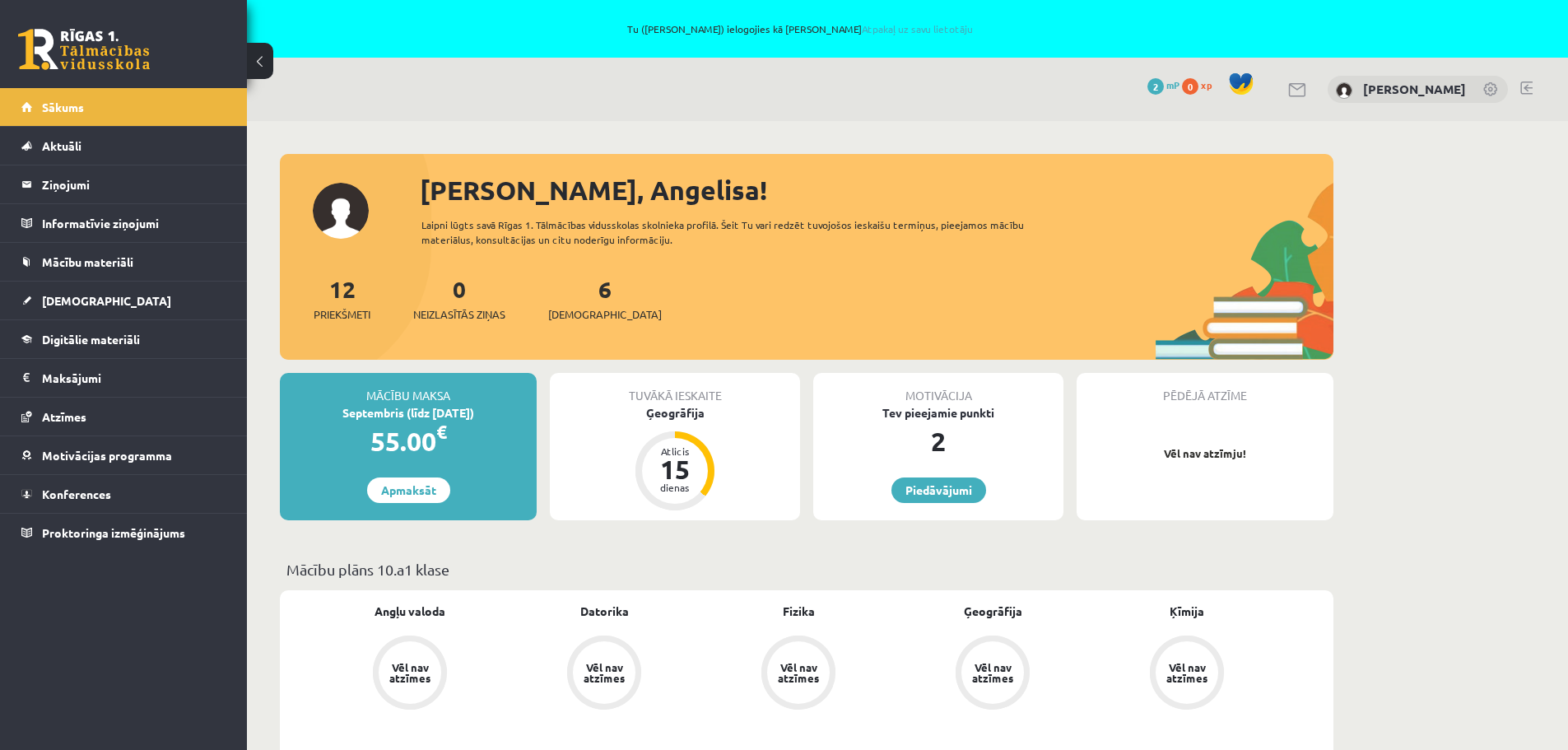
click at [1496, 90] on link at bounding box center [1491, 90] width 16 height 16
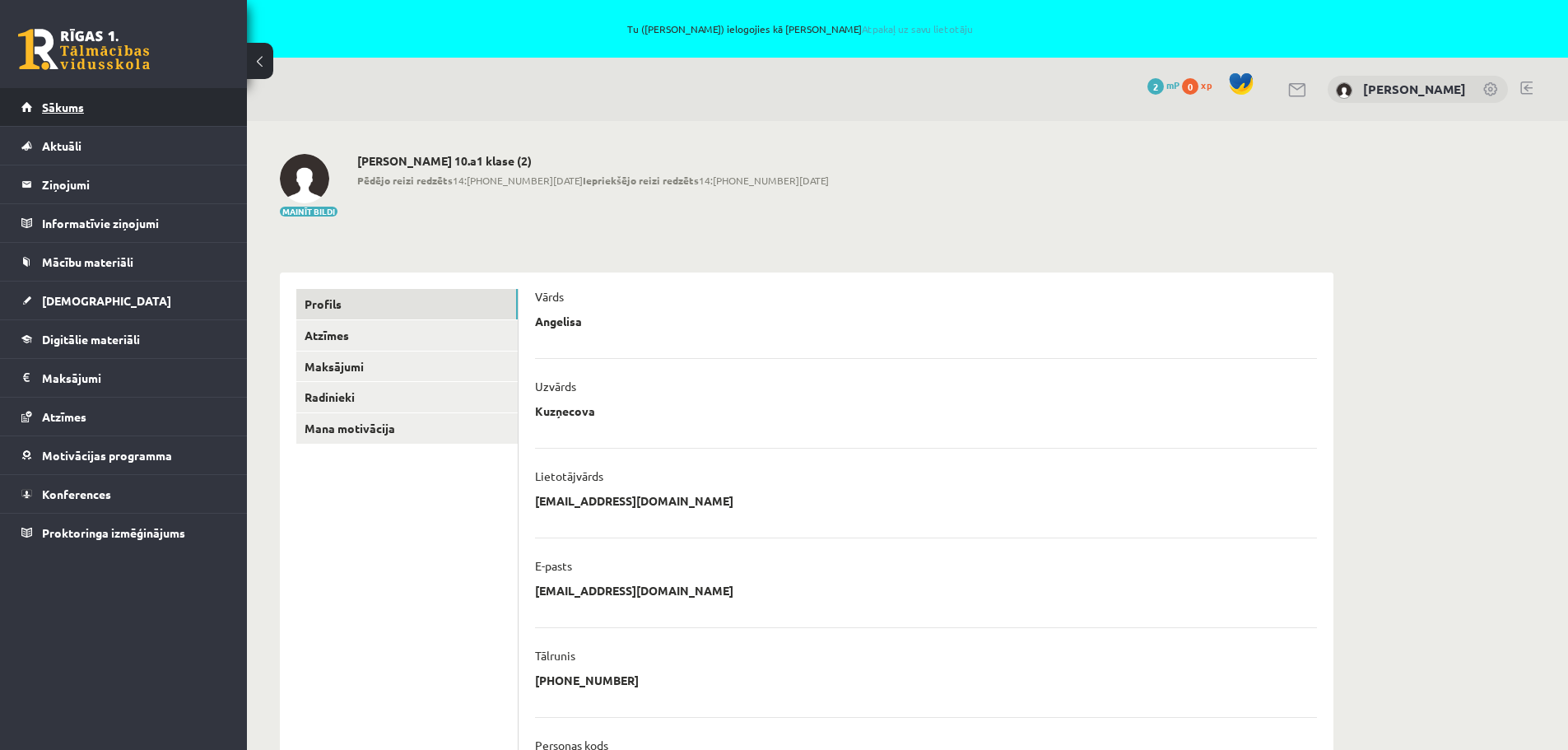
click at [72, 112] on span "Sākums" at bounding box center [62, 107] width 42 height 15
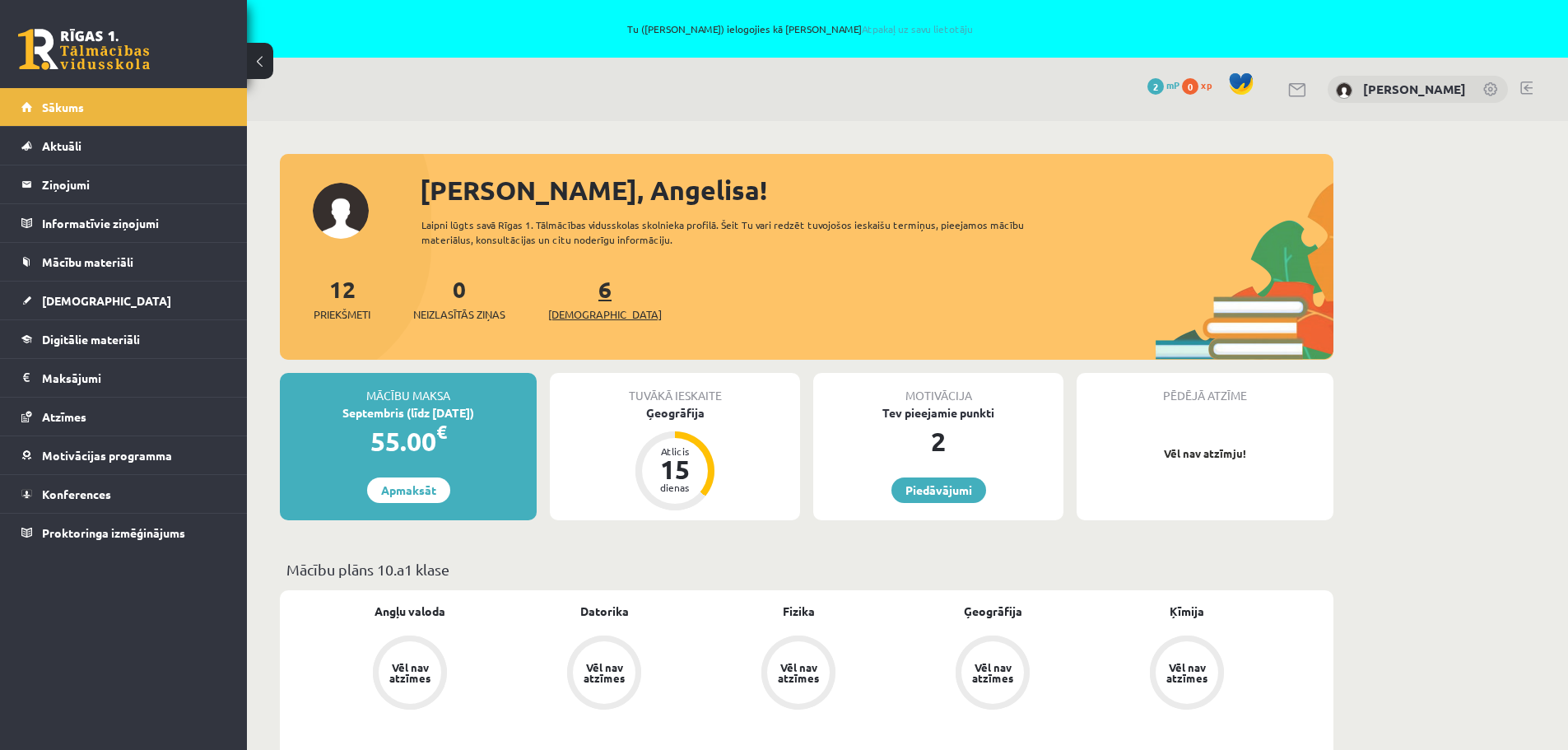
click at [583, 310] on span "[DEMOGRAPHIC_DATA]" at bounding box center [605, 314] width 113 height 16
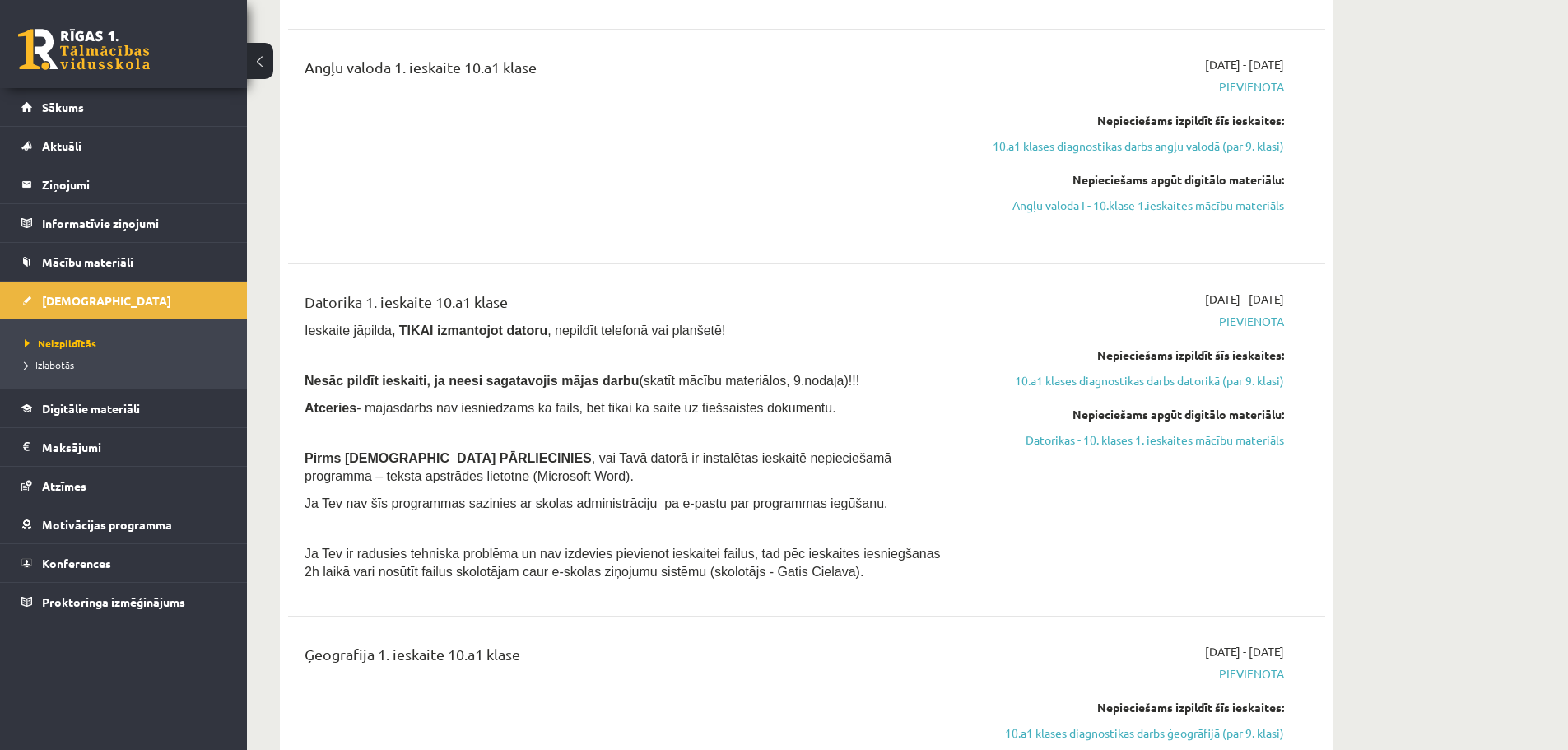
scroll to position [576, 0]
drag, startPoint x: 592, startPoint y: 381, endPoint x: 499, endPoint y: 385, distance: 93.1
click at [300, 382] on div "Datorika 1. ieskaite 10.a1 klase Ieskaite jāpilda , TIKAI izmantojot datoru , n…" at bounding box center [626, 439] width 670 height 298
click at [673, 384] on span "(skatīt mācību materiālos, 9.nodaļa)!!!" at bounding box center [749, 380] width 221 height 14
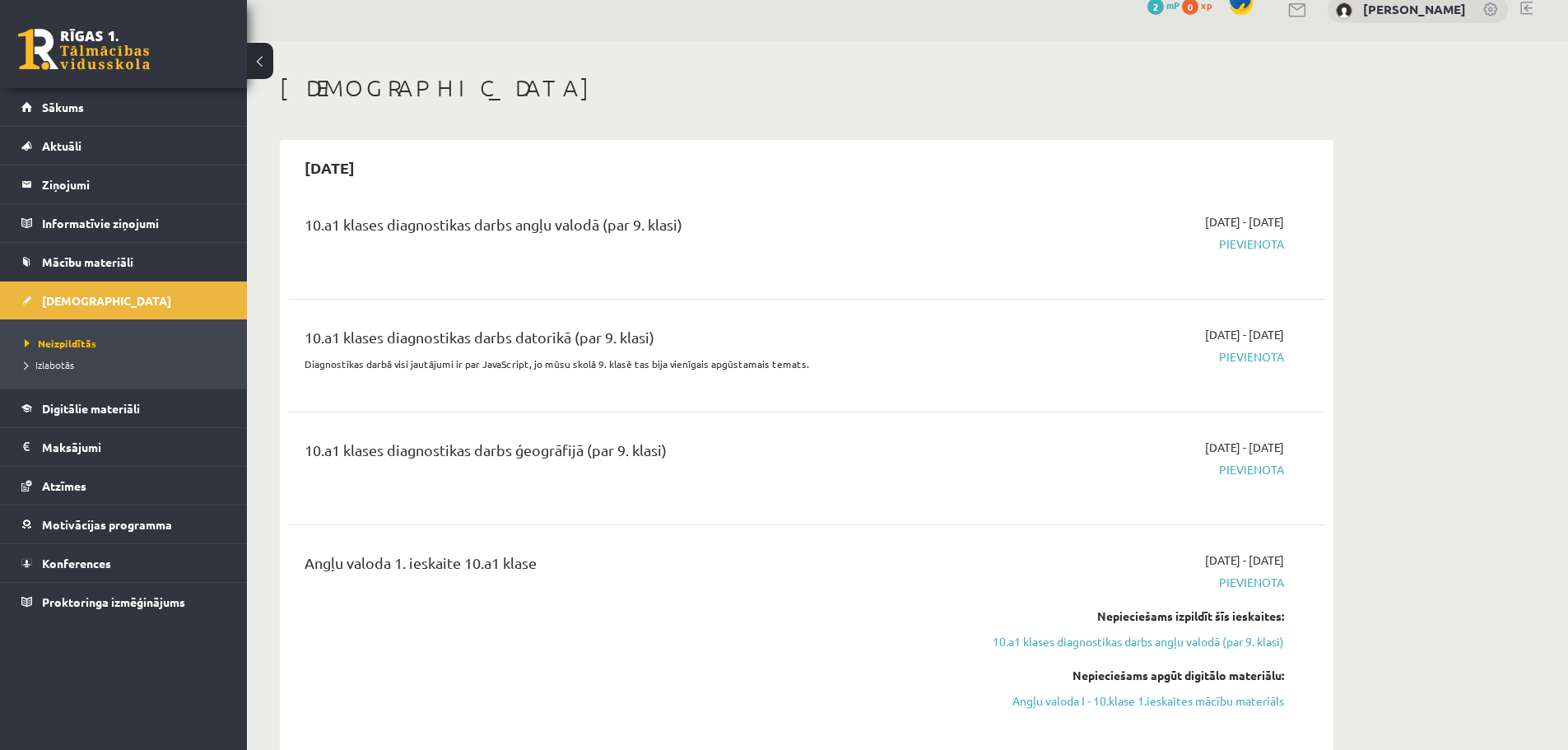
scroll to position [0, 0]
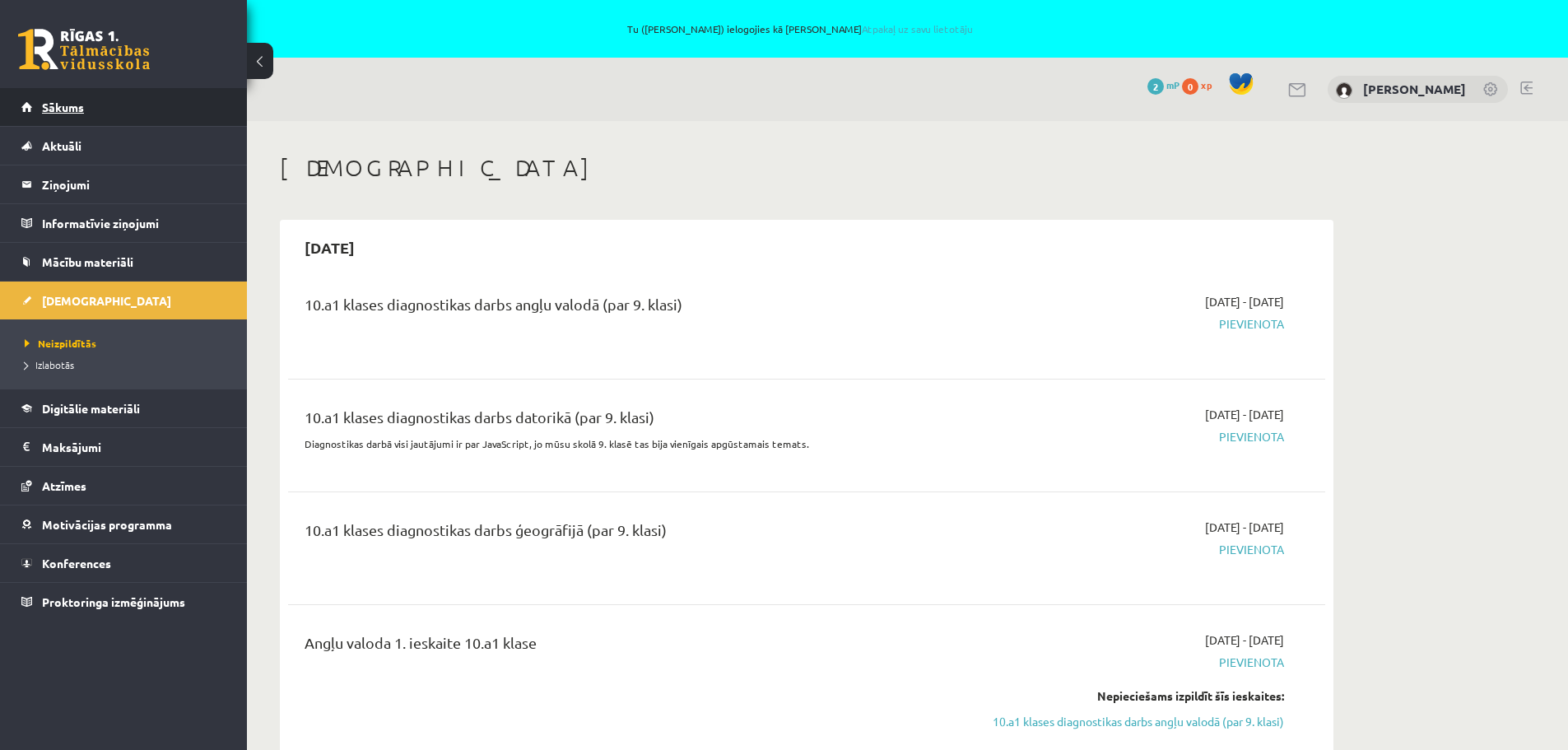
click at [82, 102] on span "Sākums" at bounding box center [62, 107] width 42 height 15
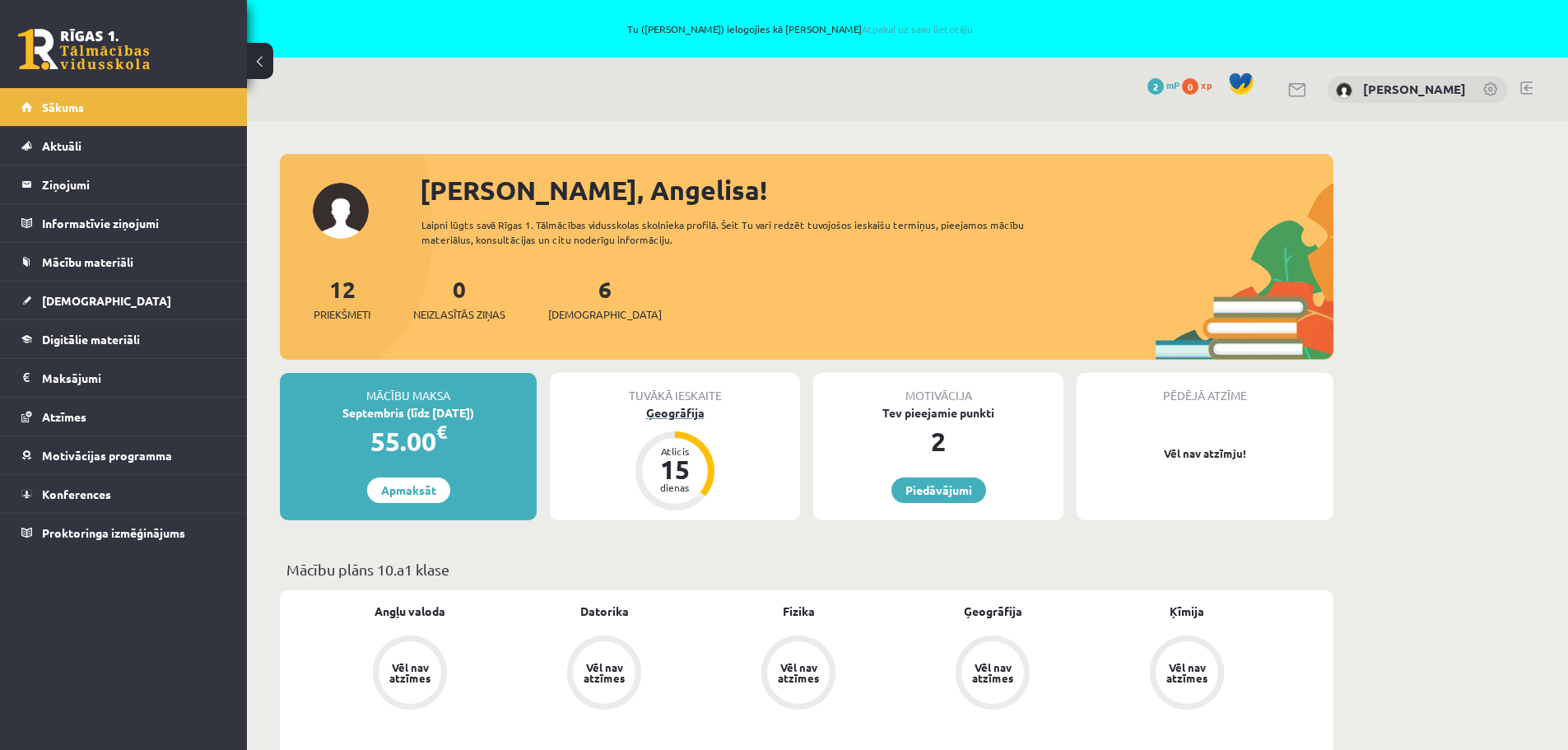
click at [674, 463] on div "15" at bounding box center [675, 469] width 49 height 26
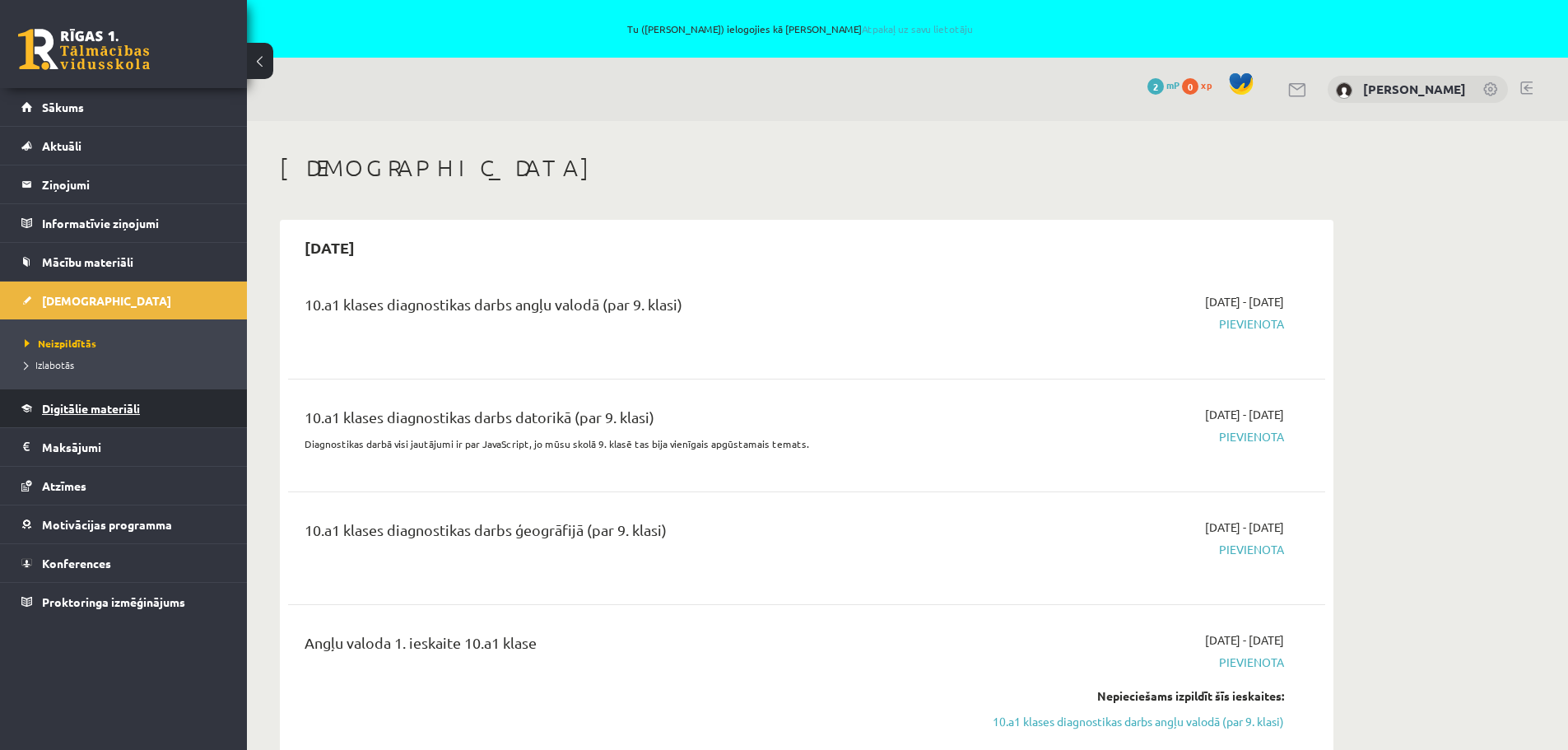
click at [93, 406] on span "Digitālie materiāli" at bounding box center [91, 408] width 98 height 15
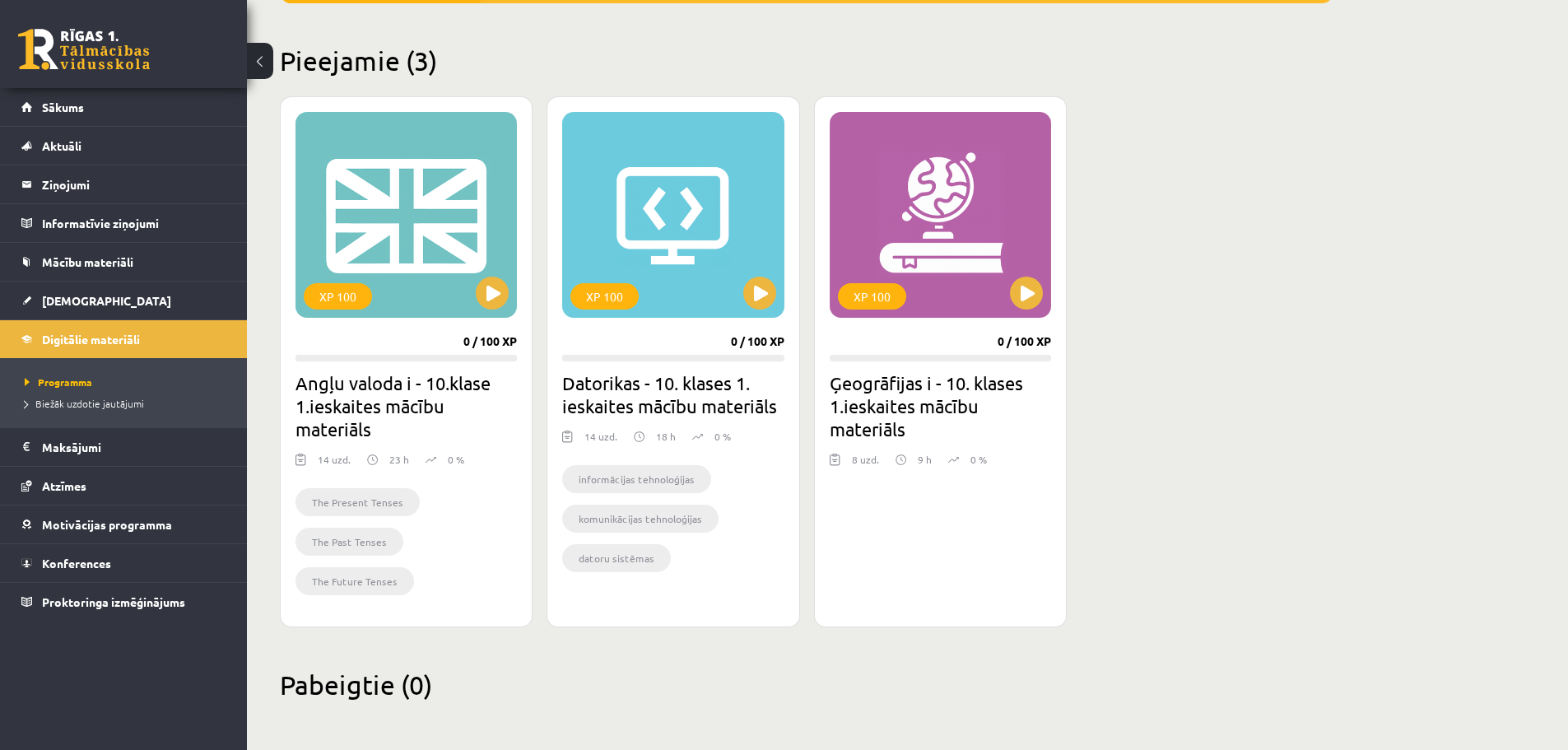
scroll to position [434, 0]
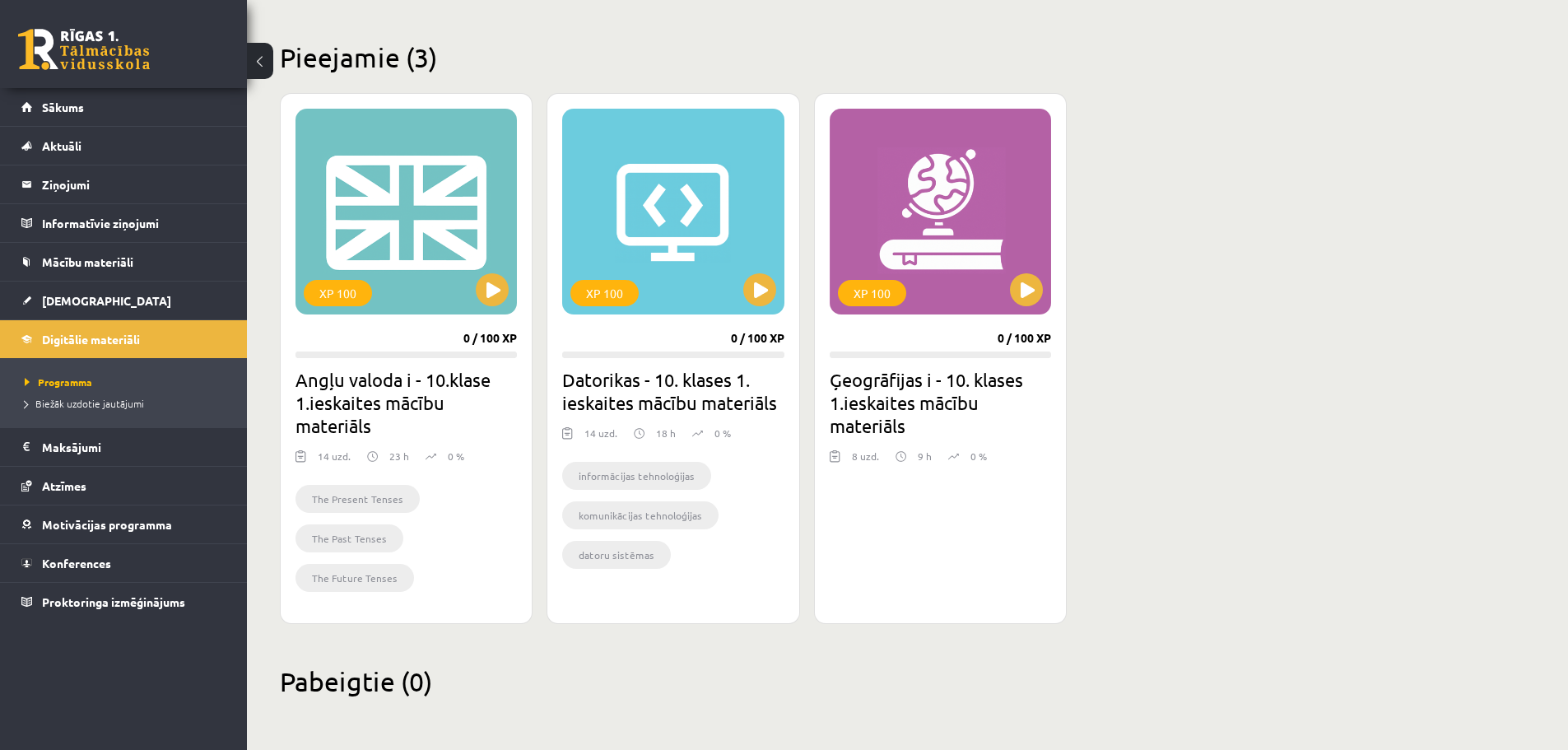
click at [1213, 419] on div "XP 100 0 / 100 XP Angļu valoda i - 10.klase 1.ieskaites mācību materiāls 14 uzd…" at bounding box center [807, 358] width 1054 height 531
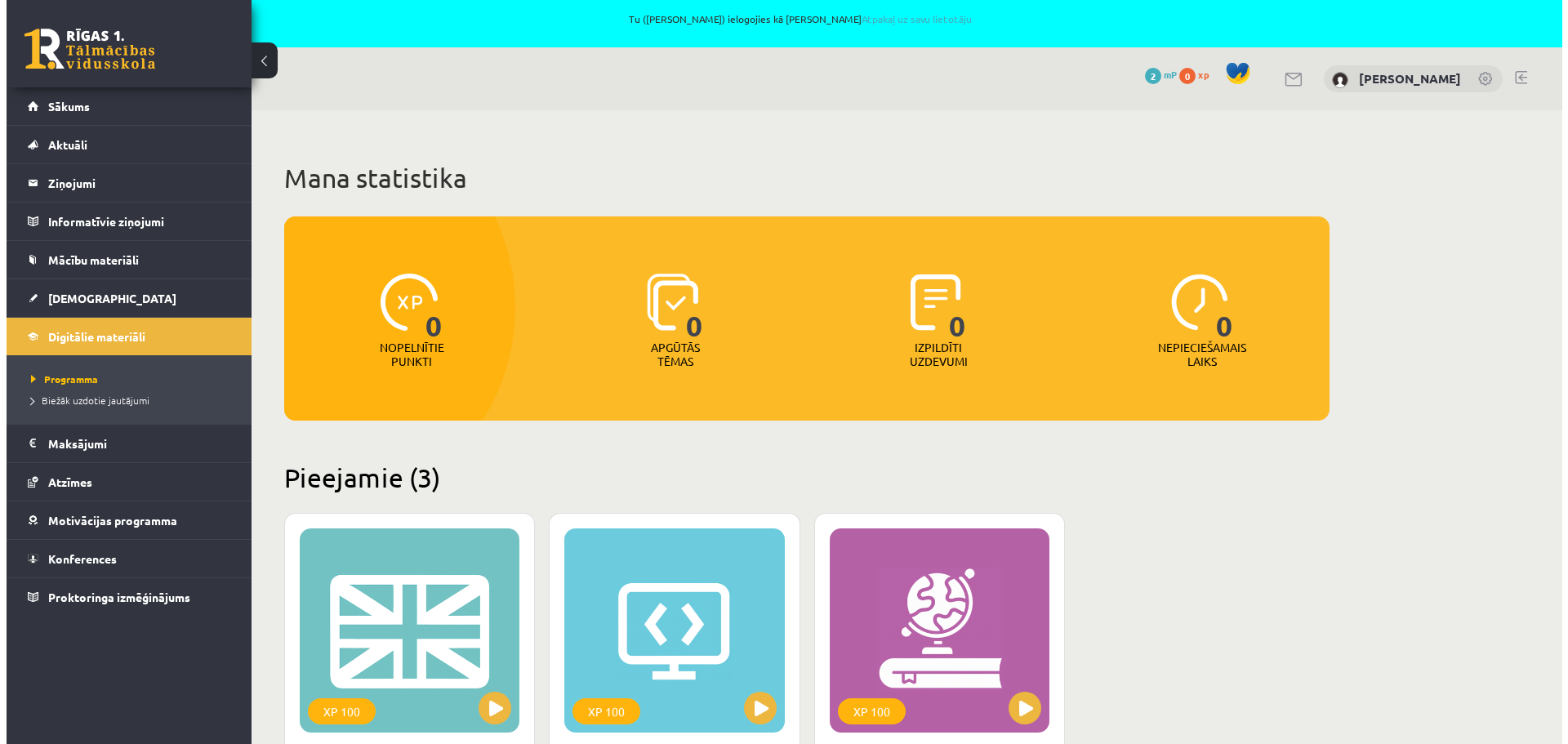
scroll to position [0, 0]
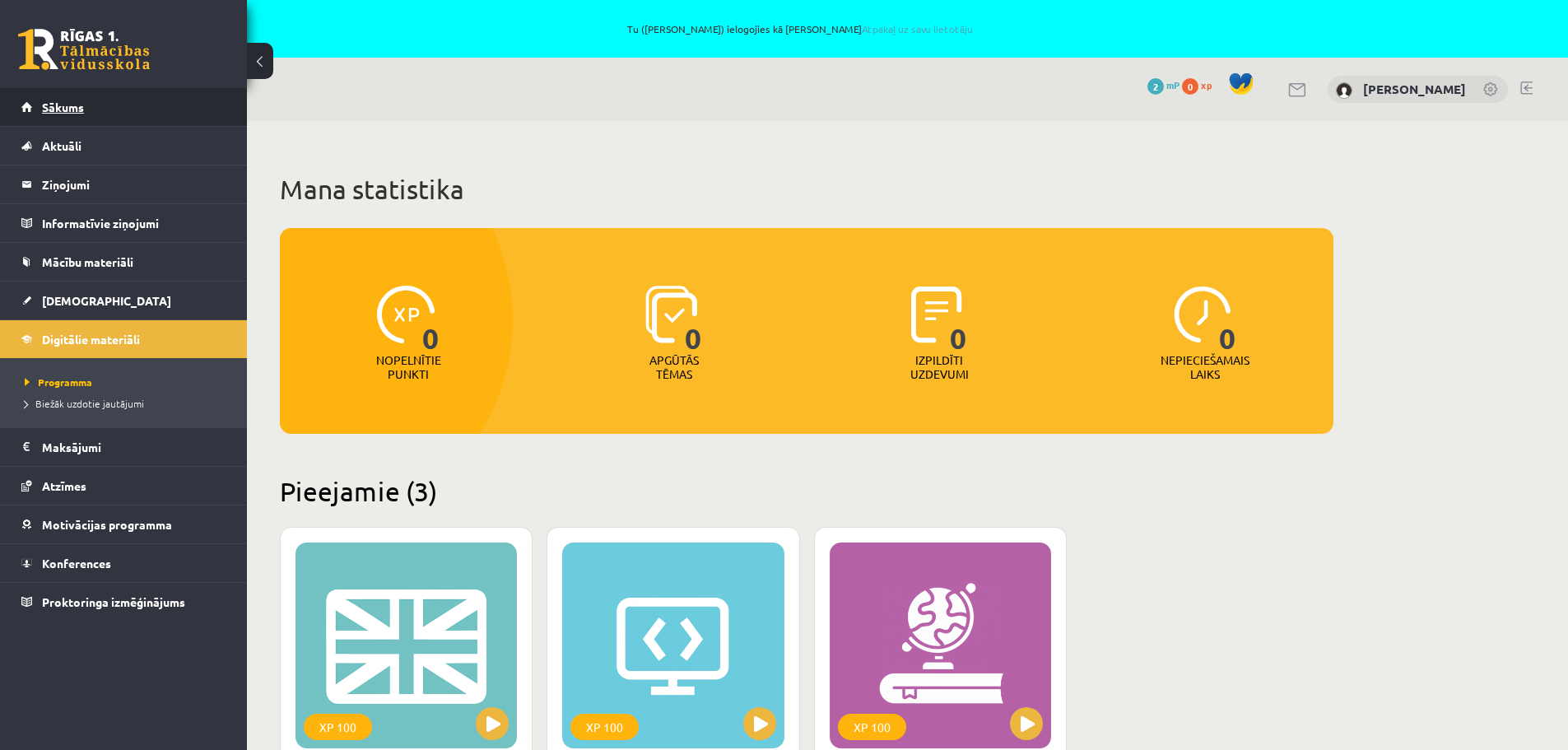
click at [83, 102] on span "Sākums" at bounding box center [62, 107] width 42 height 15
